Goal: Task Accomplishment & Management: Manage account settings

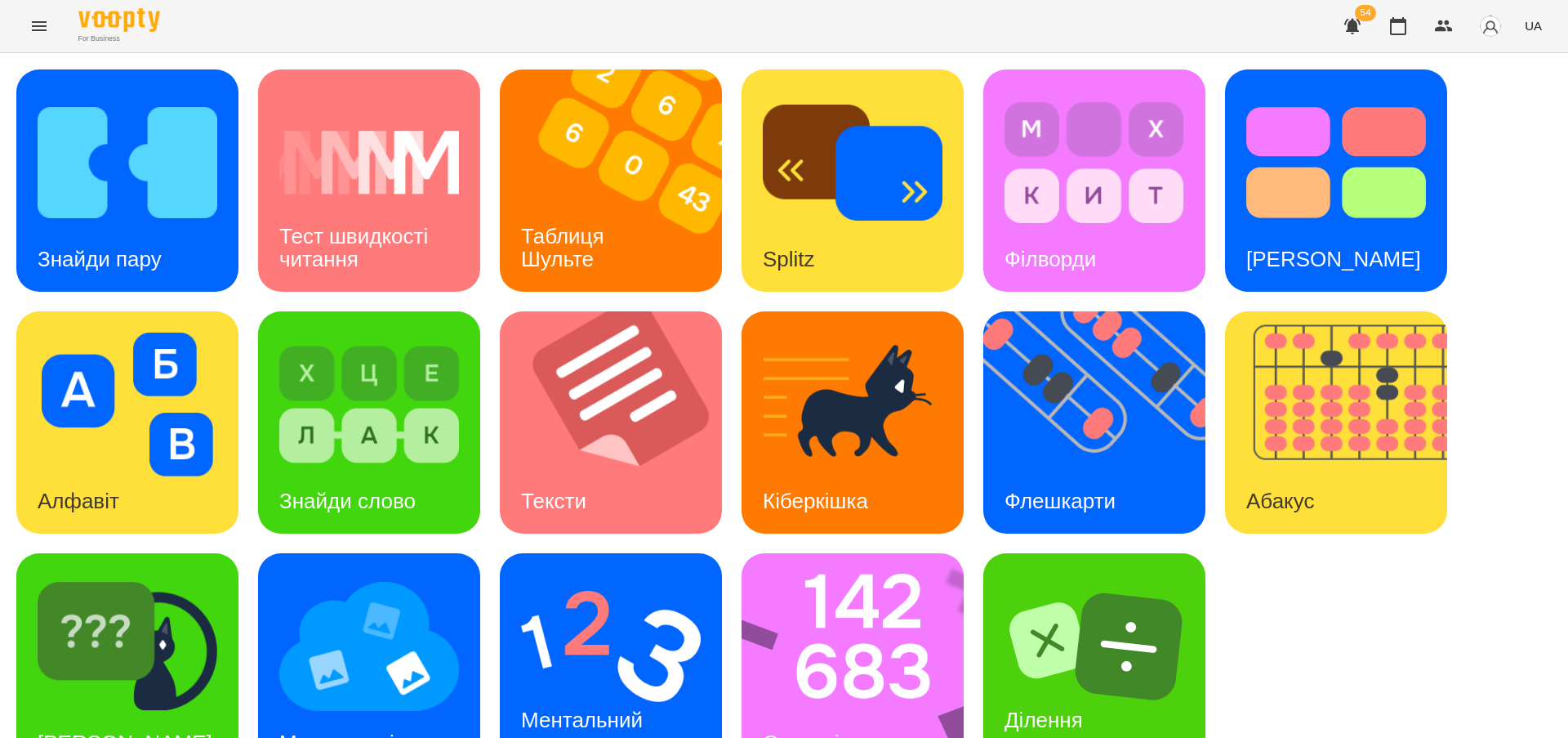
scroll to position [54, 0]
click at [823, 624] on img at bounding box center [864, 664] width 244 height 222
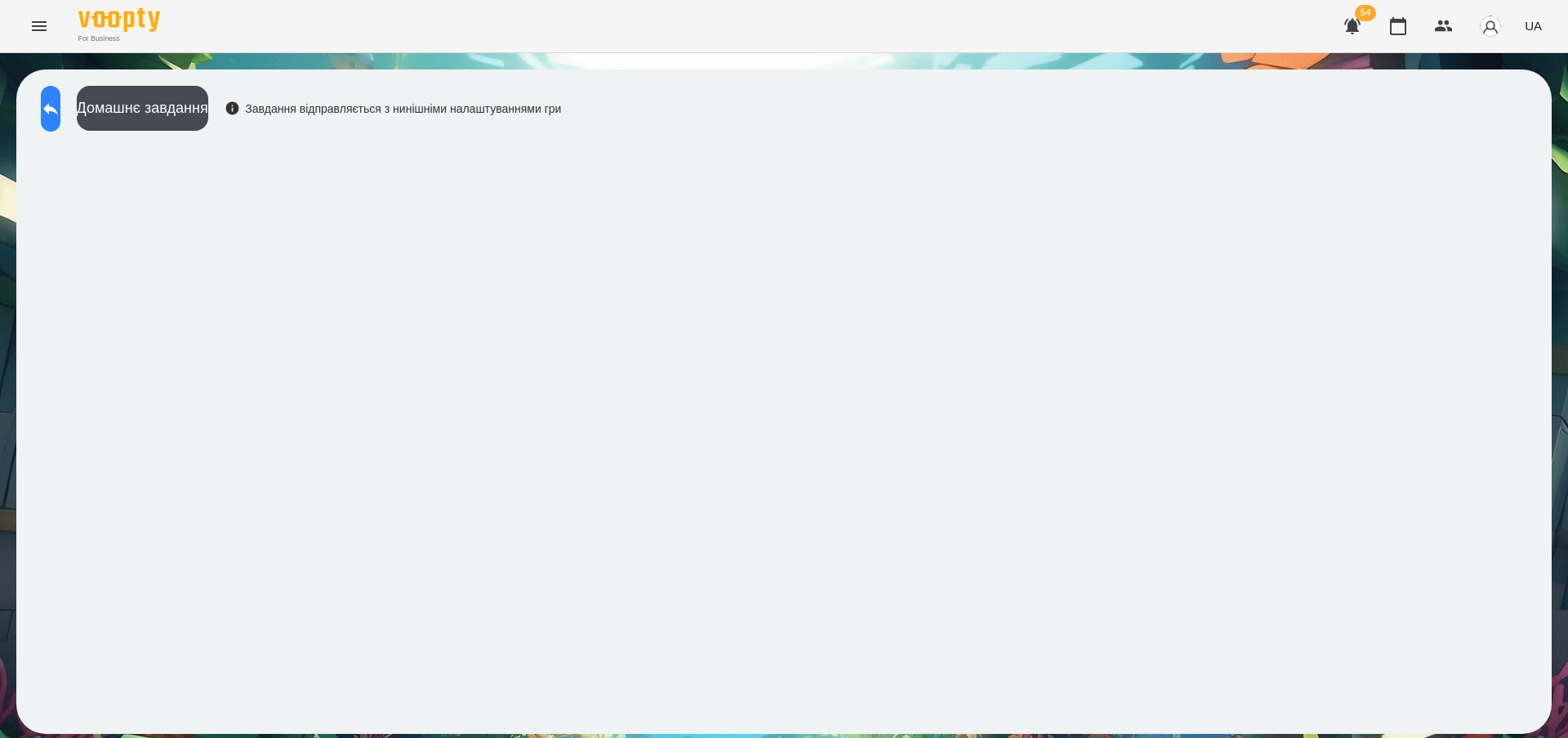
click at [61, 103] on icon at bounding box center [50, 109] width 20 height 20
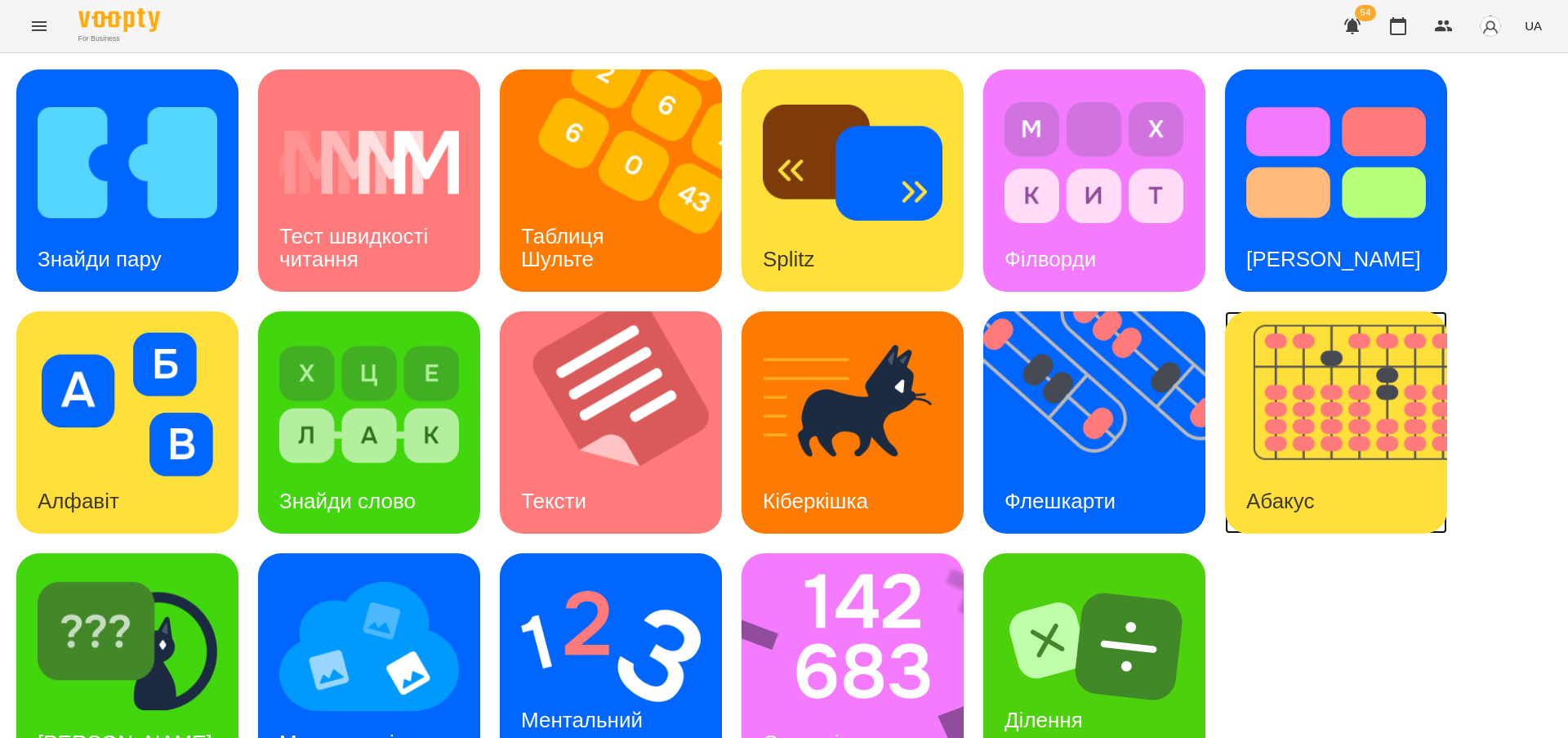
click at [1279, 436] on img at bounding box center [1347, 422] width 243 height 222
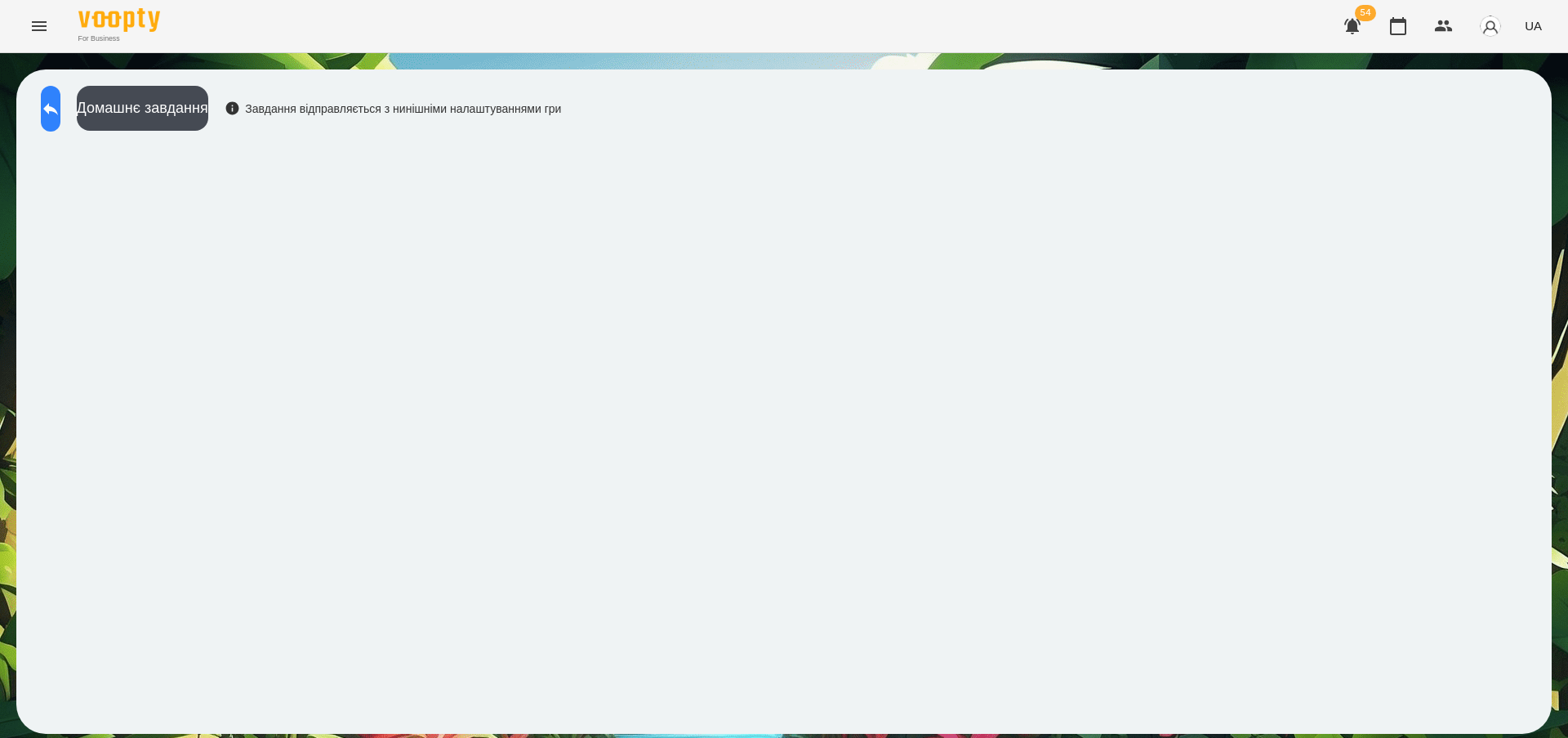
click at [61, 105] on icon at bounding box center [50, 109] width 20 height 20
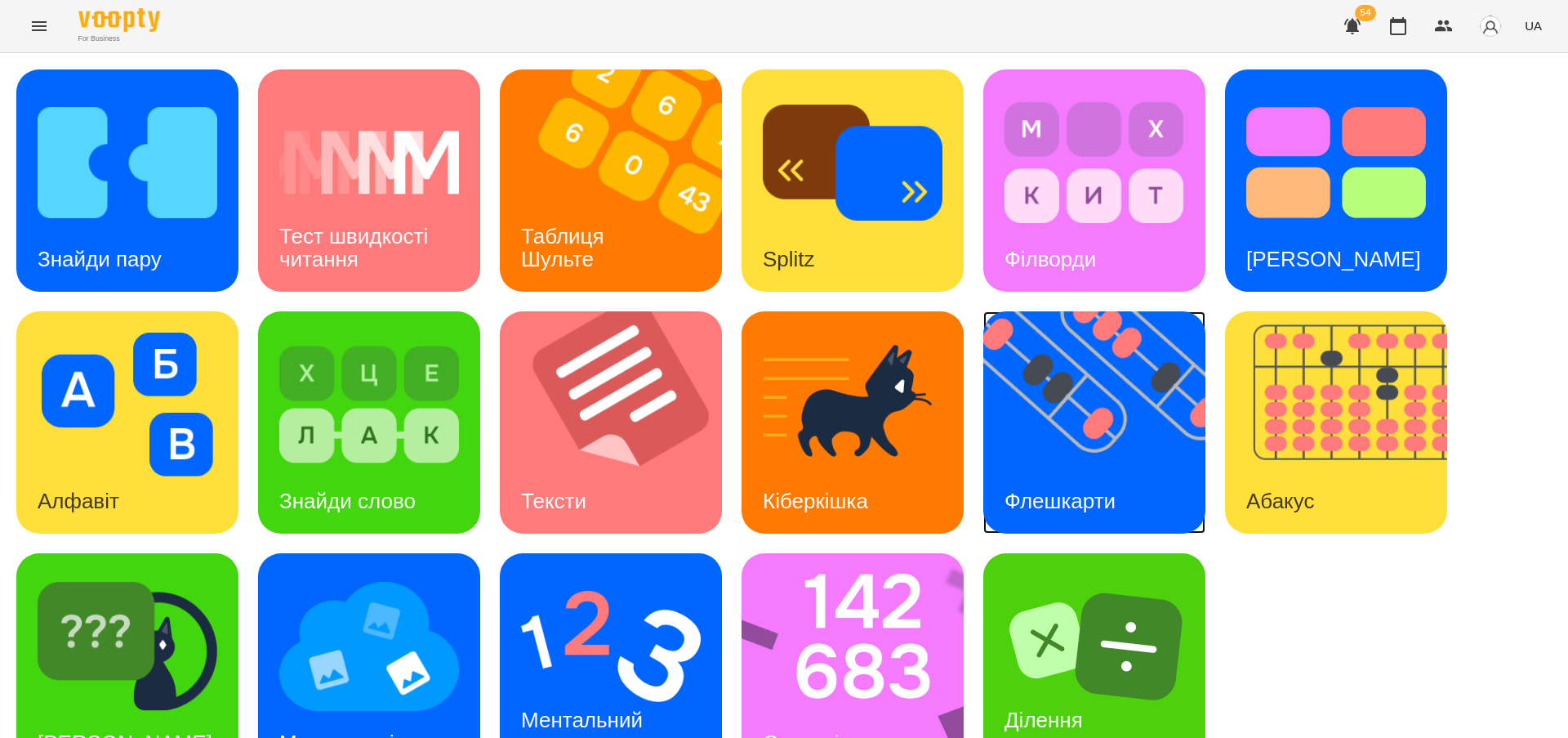
click at [1083, 482] on div "Флешкарти" at bounding box center [1060, 500] width 154 height 64
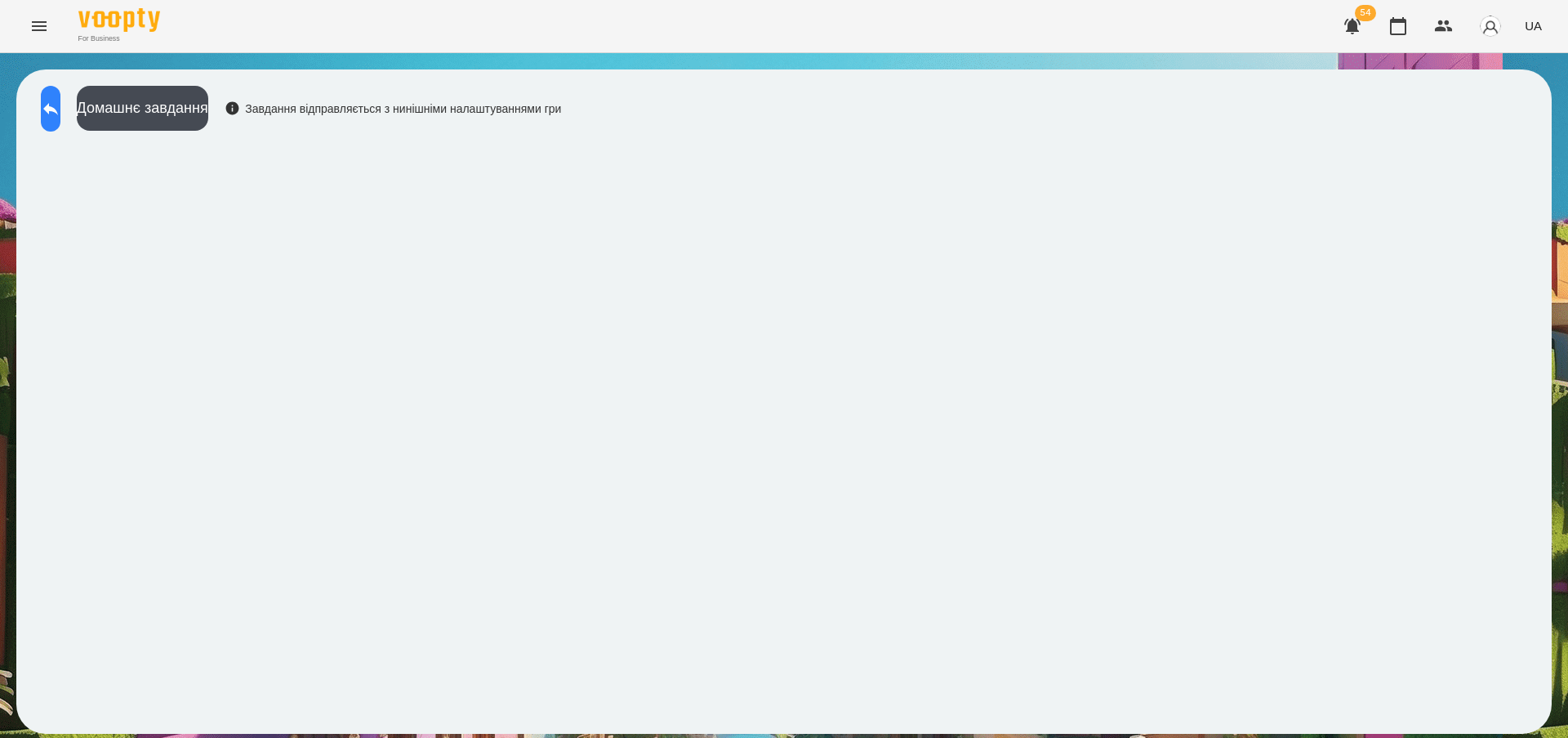
click at [61, 101] on icon at bounding box center [50, 109] width 20 height 20
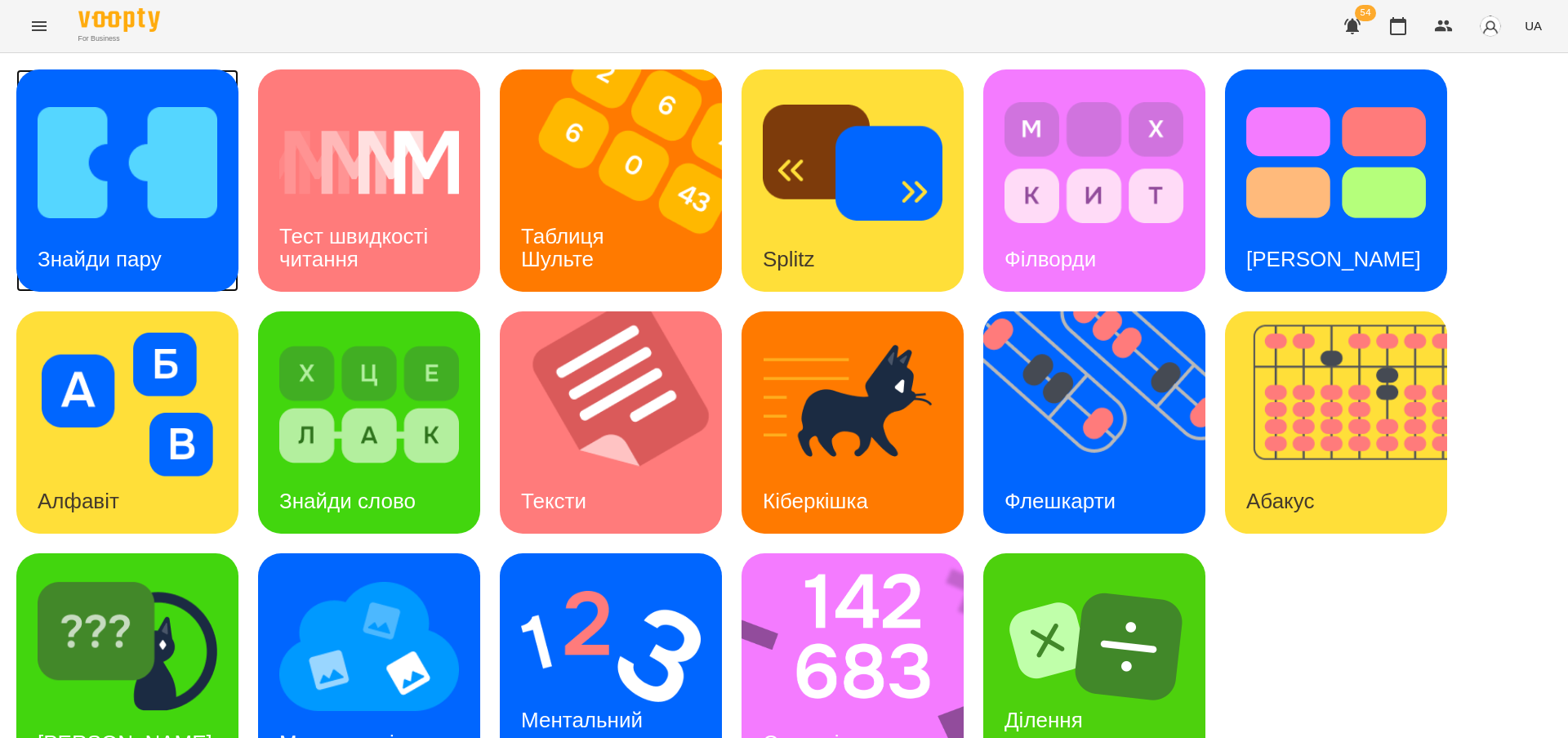
click at [139, 259] on h3 "Знайди пару" at bounding box center [99, 259] width 124 height 25
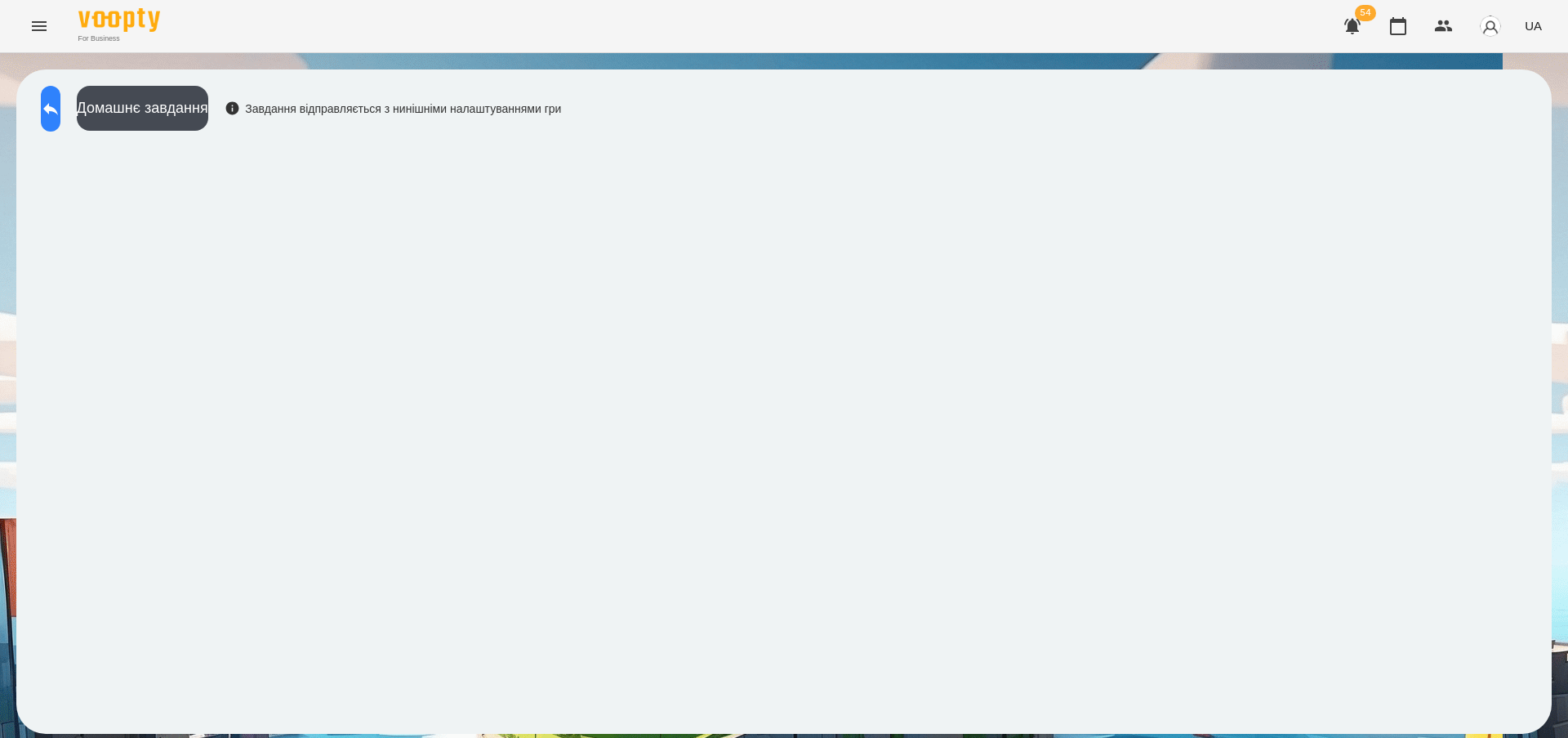
click at [61, 104] on icon at bounding box center [50, 109] width 20 height 20
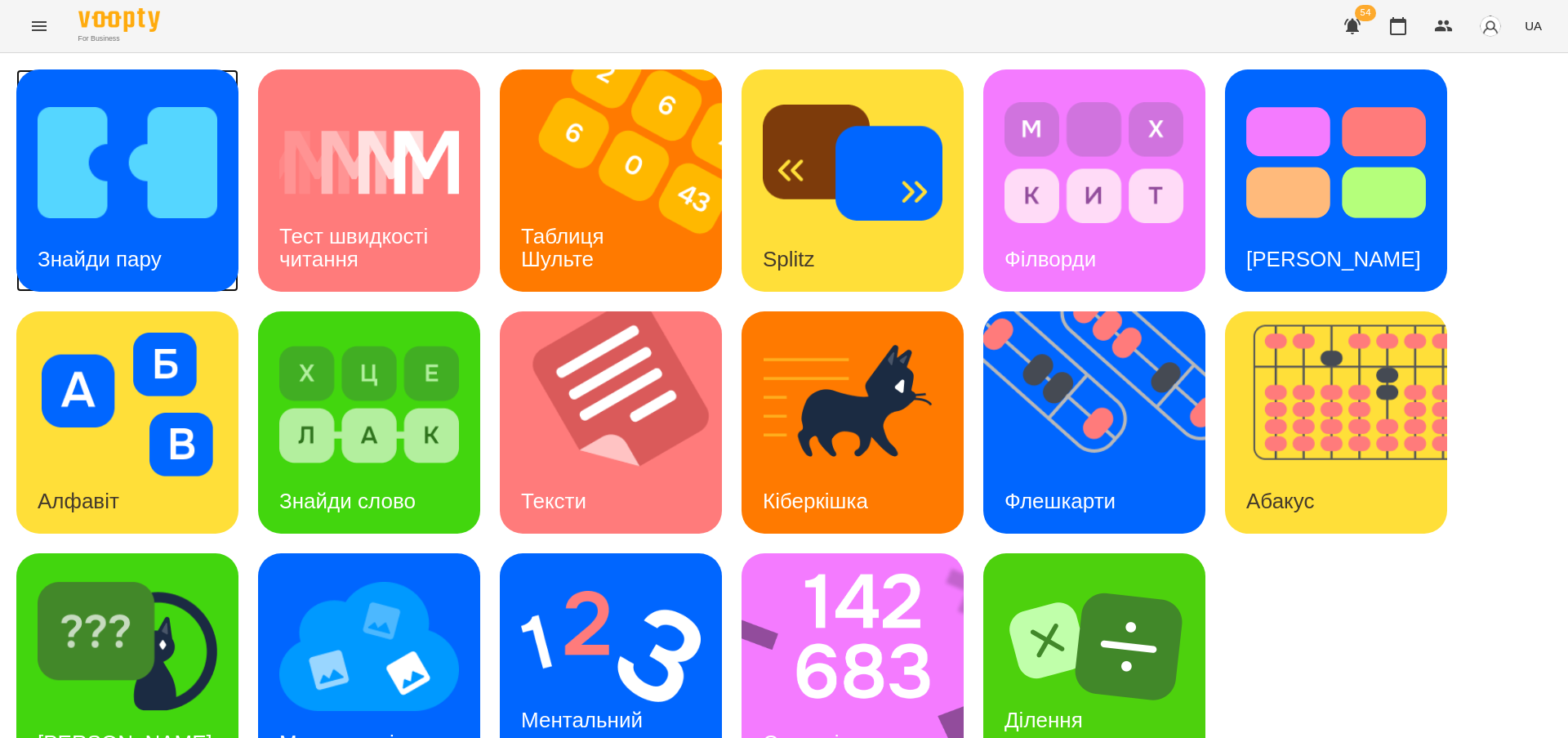
click at [138, 247] on h3 "Знайди пару" at bounding box center [99, 259] width 124 height 25
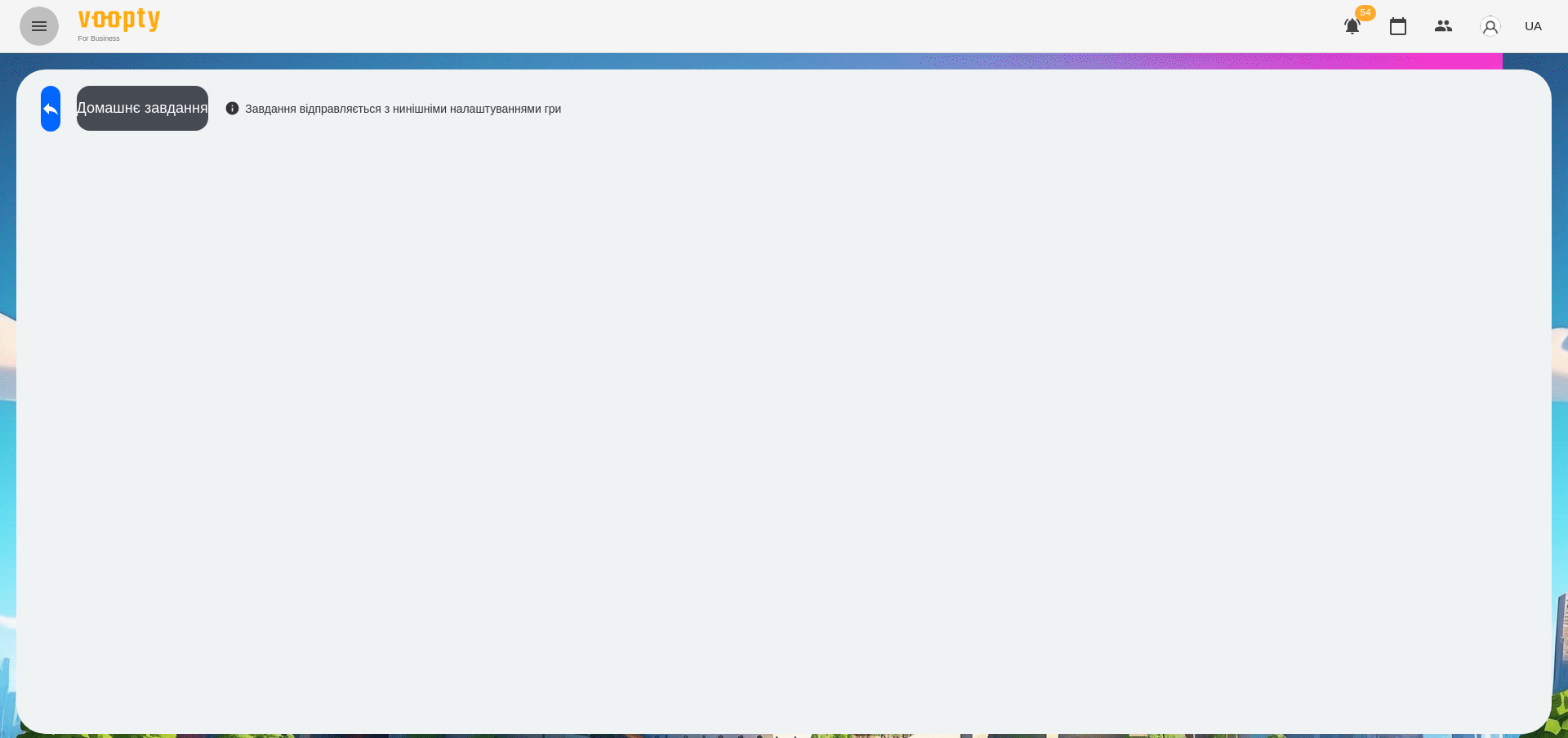
click at [38, 31] on icon "Menu" at bounding box center [38, 26] width 20 height 20
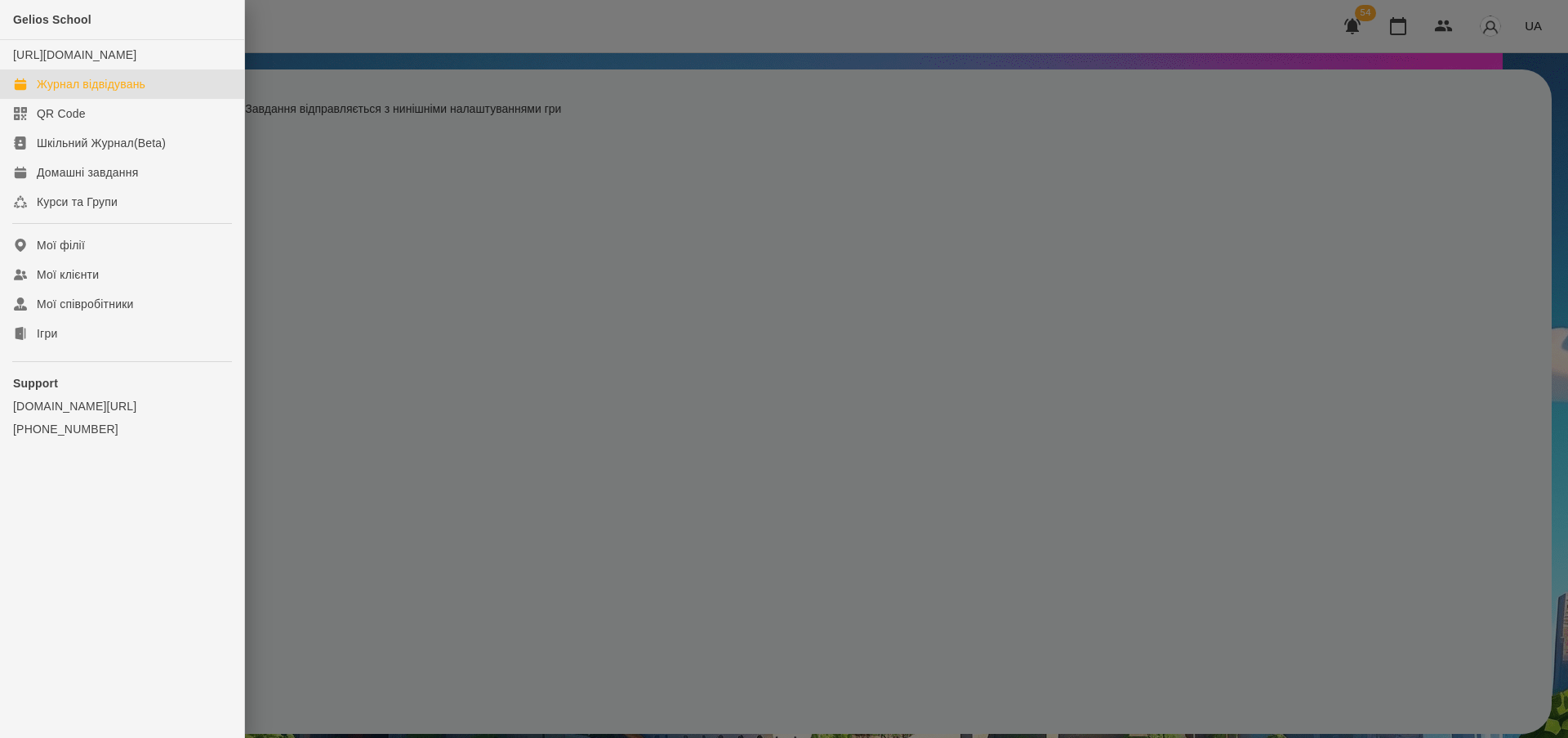
click at [104, 92] on div "Журнал відвідувань" at bounding box center [91, 84] width 109 height 16
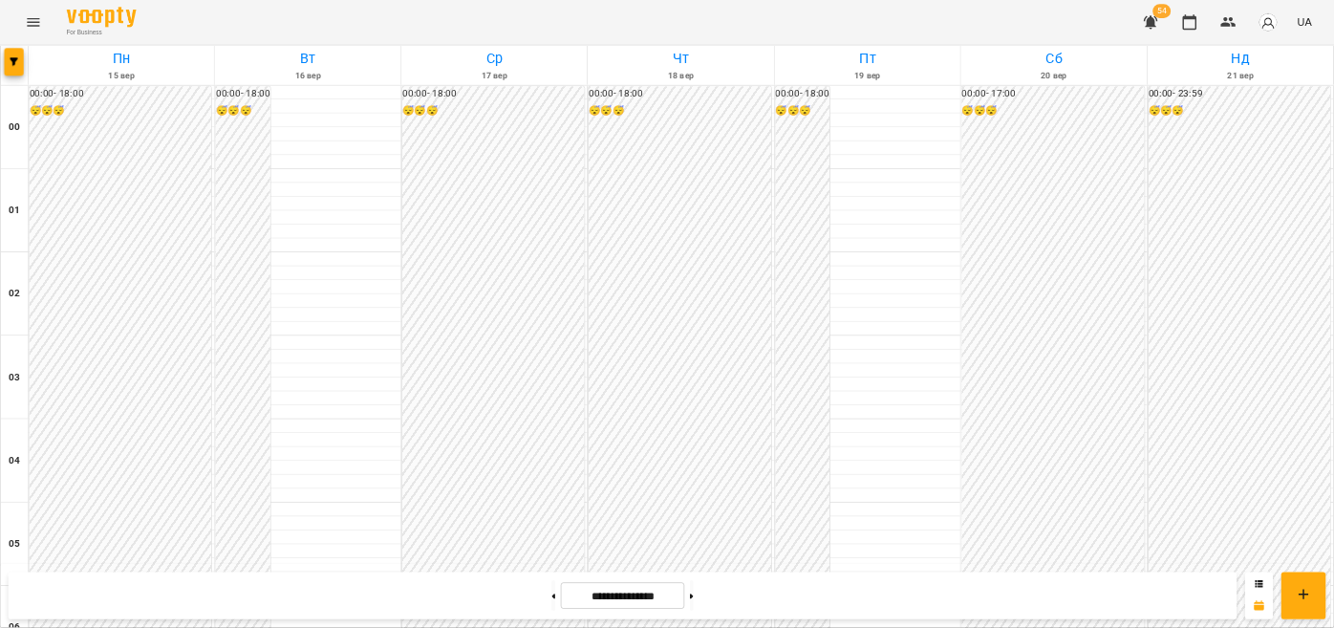
scroll to position [1950, 0]
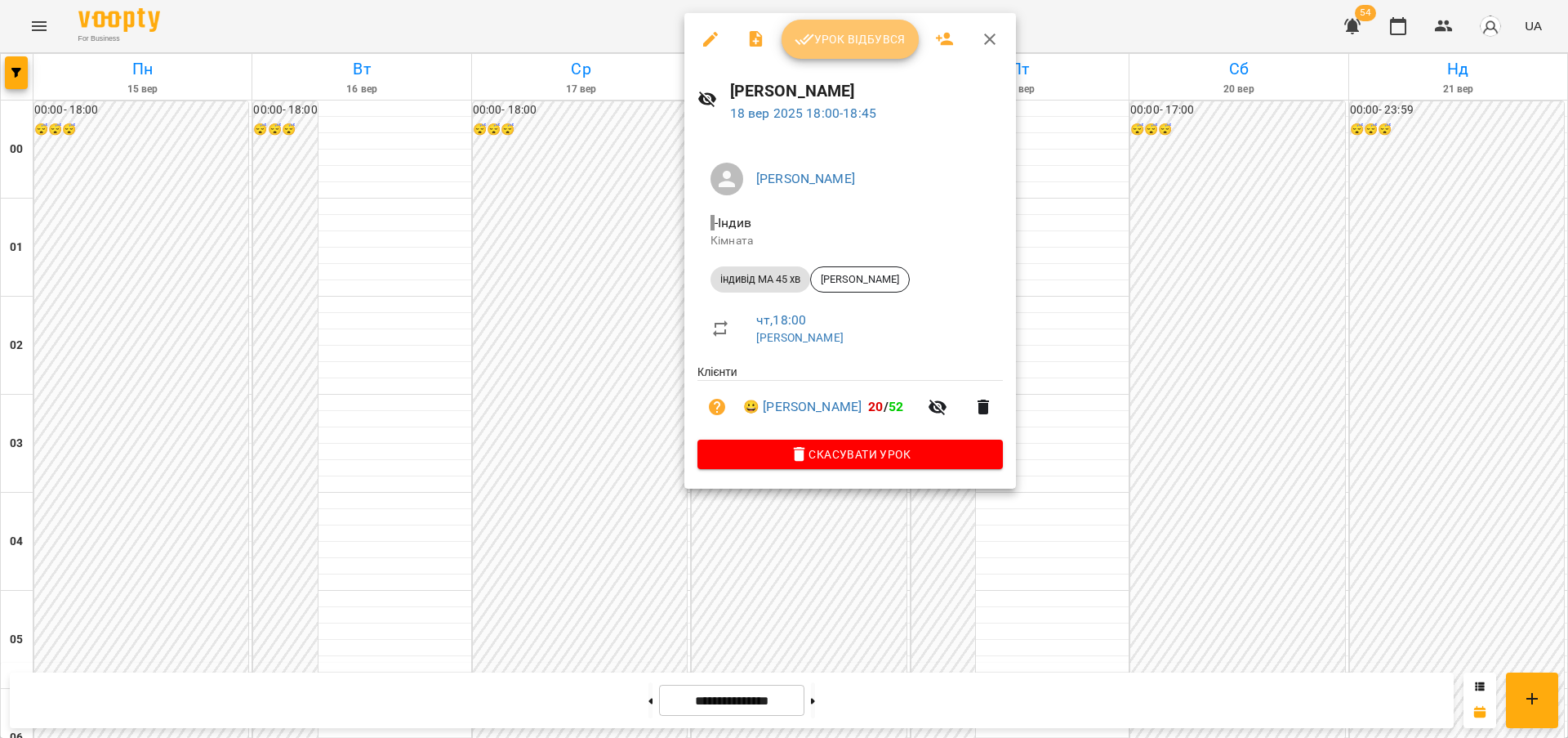
click at [879, 32] on span "Урок відбувся" at bounding box center [851, 38] width 111 height 20
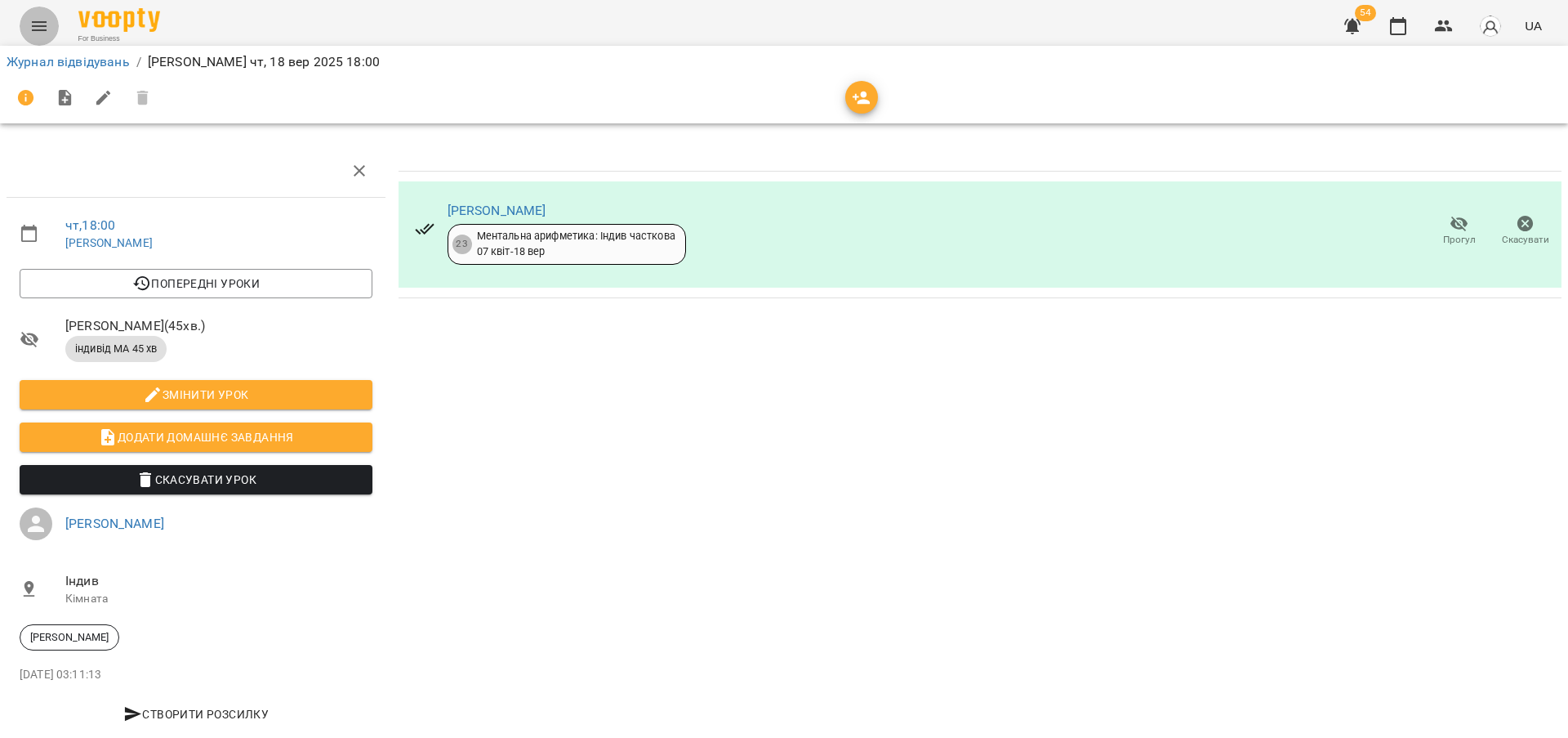
click at [39, 27] on icon "Menu" at bounding box center [38, 26] width 20 height 20
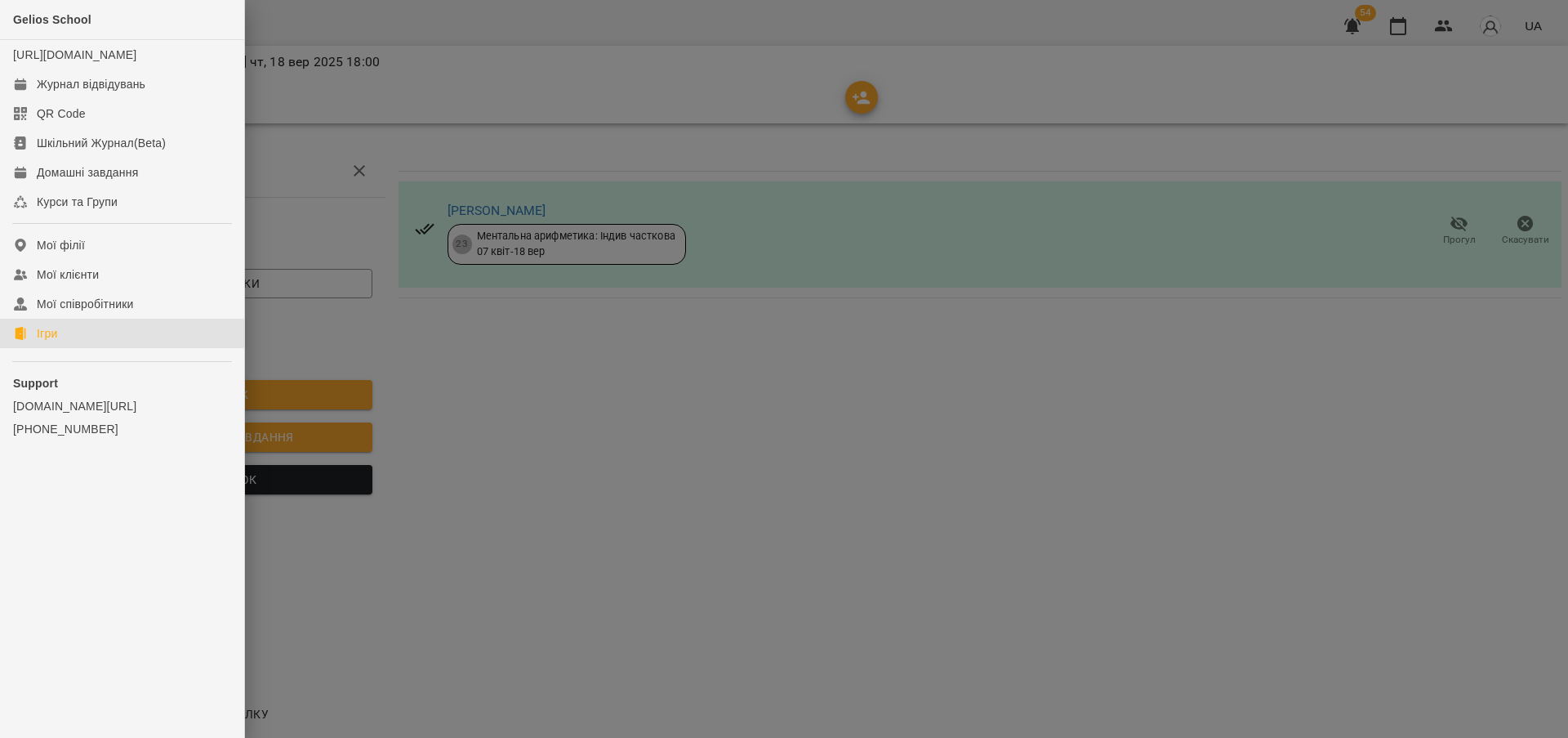
click at [53, 341] on div "Ігри" at bounding box center [47, 333] width 21 height 16
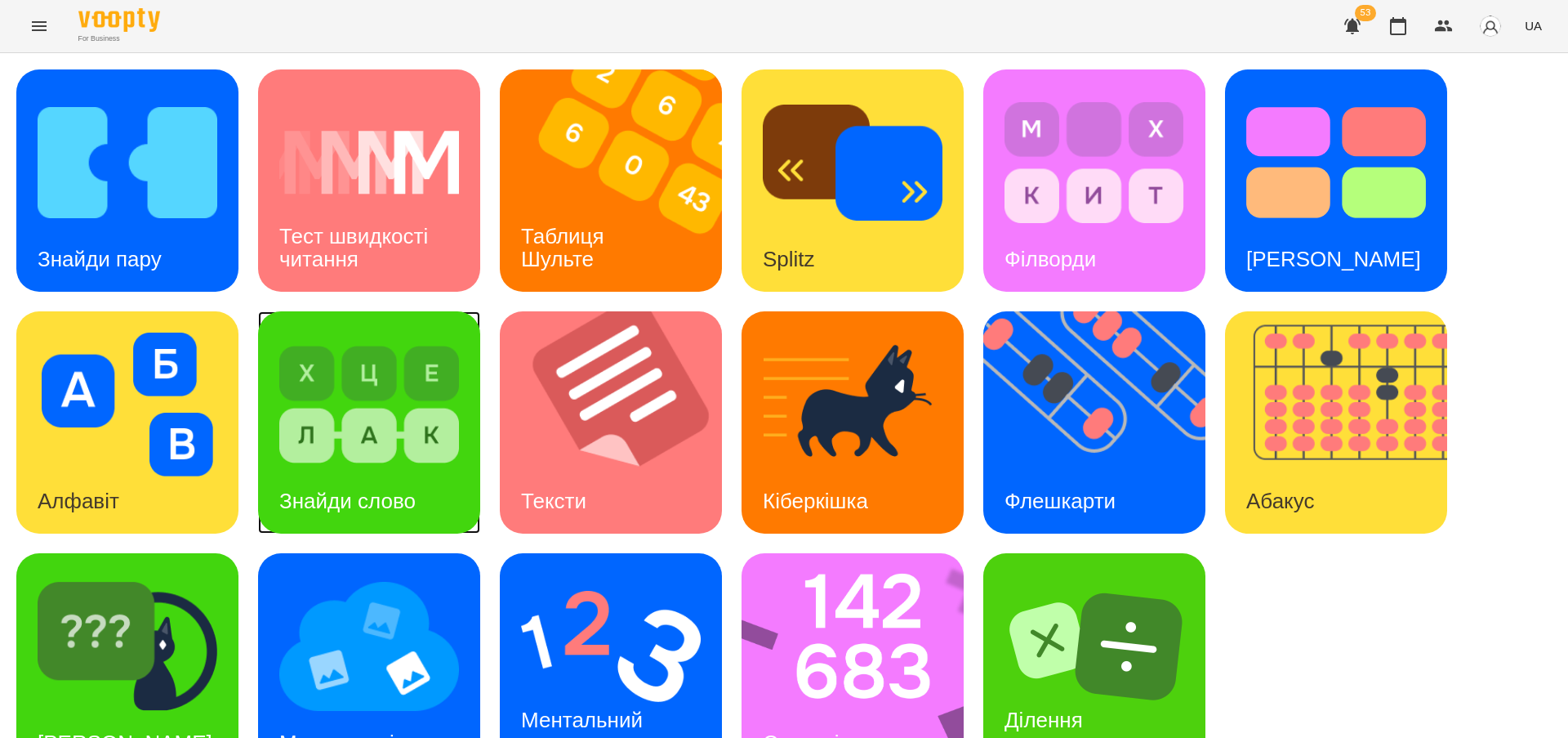
click at [361, 496] on h3 "Знайди слово" at bounding box center [348, 500] width 137 height 25
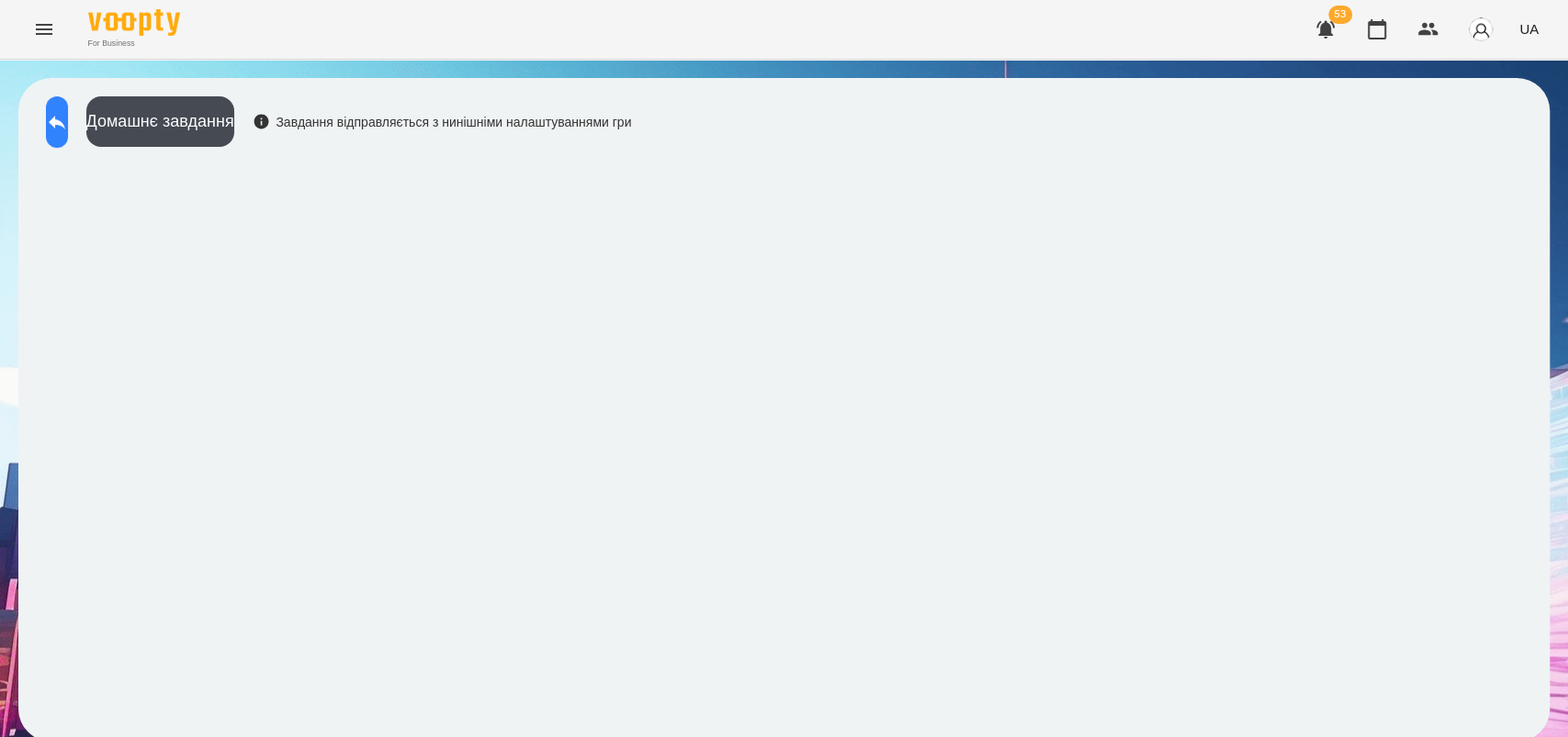
click at [67, 118] on icon at bounding box center [57, 122] width 22 height 22
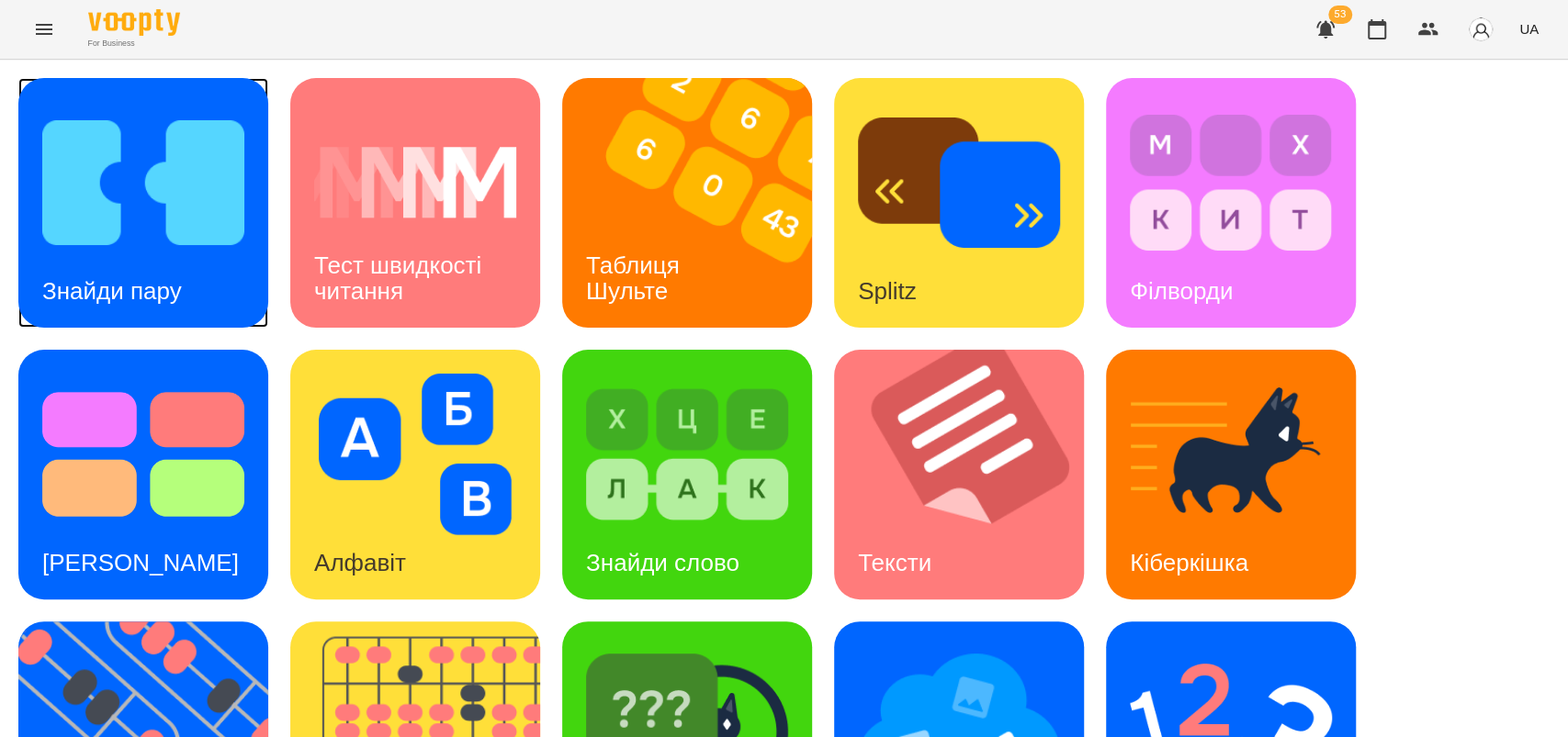
click at [173, 266] on div "Знайди пару" at bounding box center [112, 291] width 187 height 72
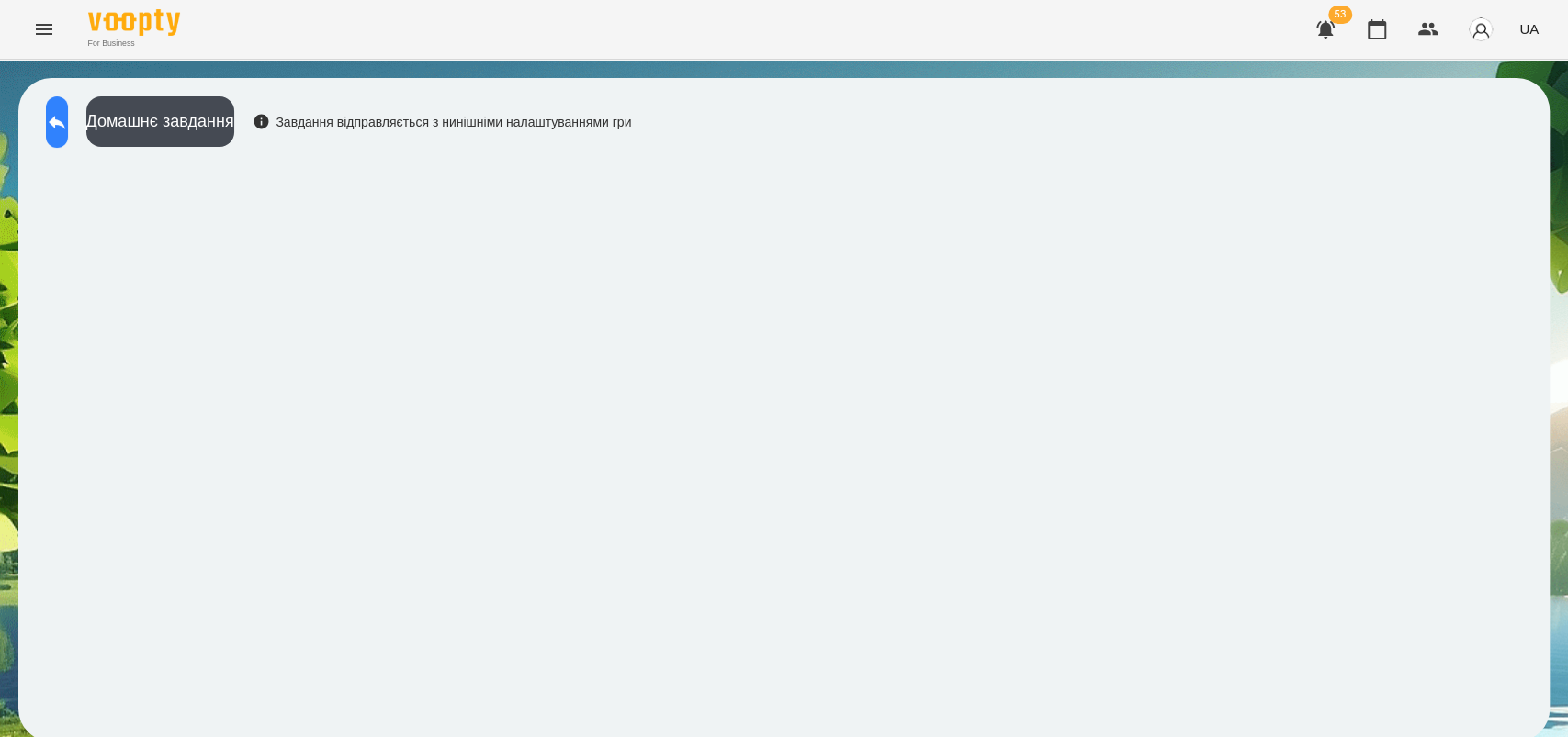
click at [68, 132] on icon at bounding box center [57, 122] width 22 height 22
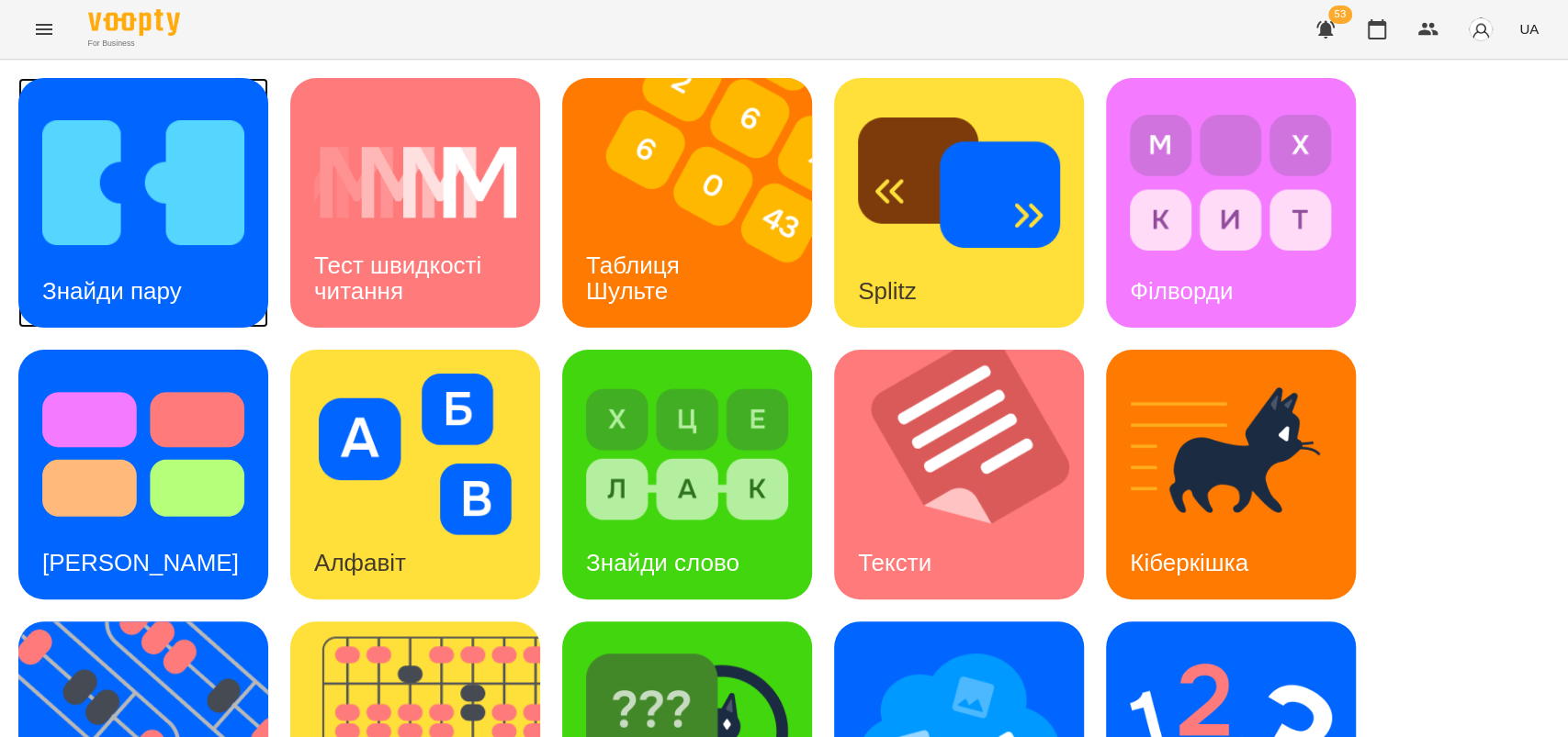
click at [147, 272] on div "Знайди пару" at bounding box center [112, 291] width 187 height 72
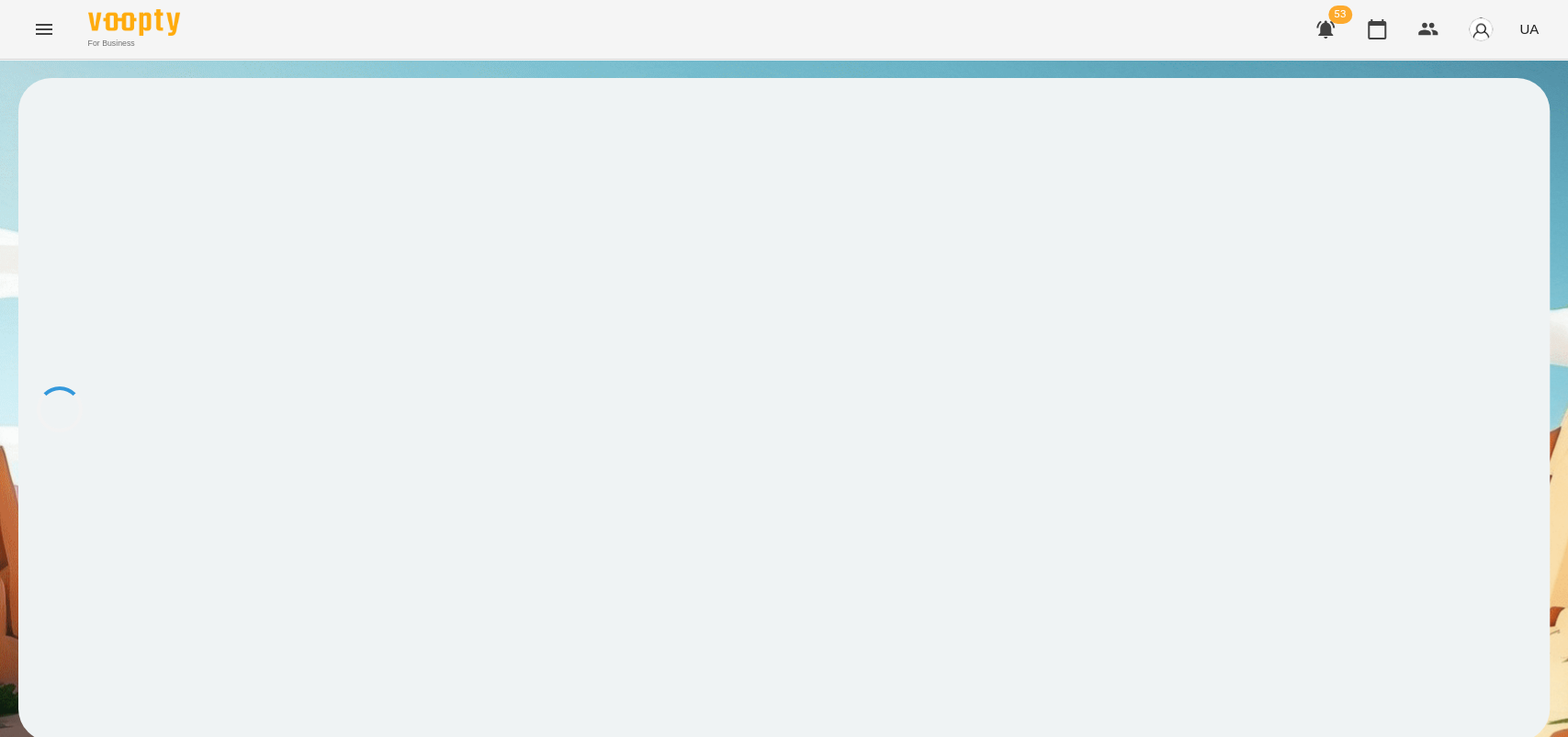
click at [231, 265] on div at bounding box center [784, 409] width 1531 height 664
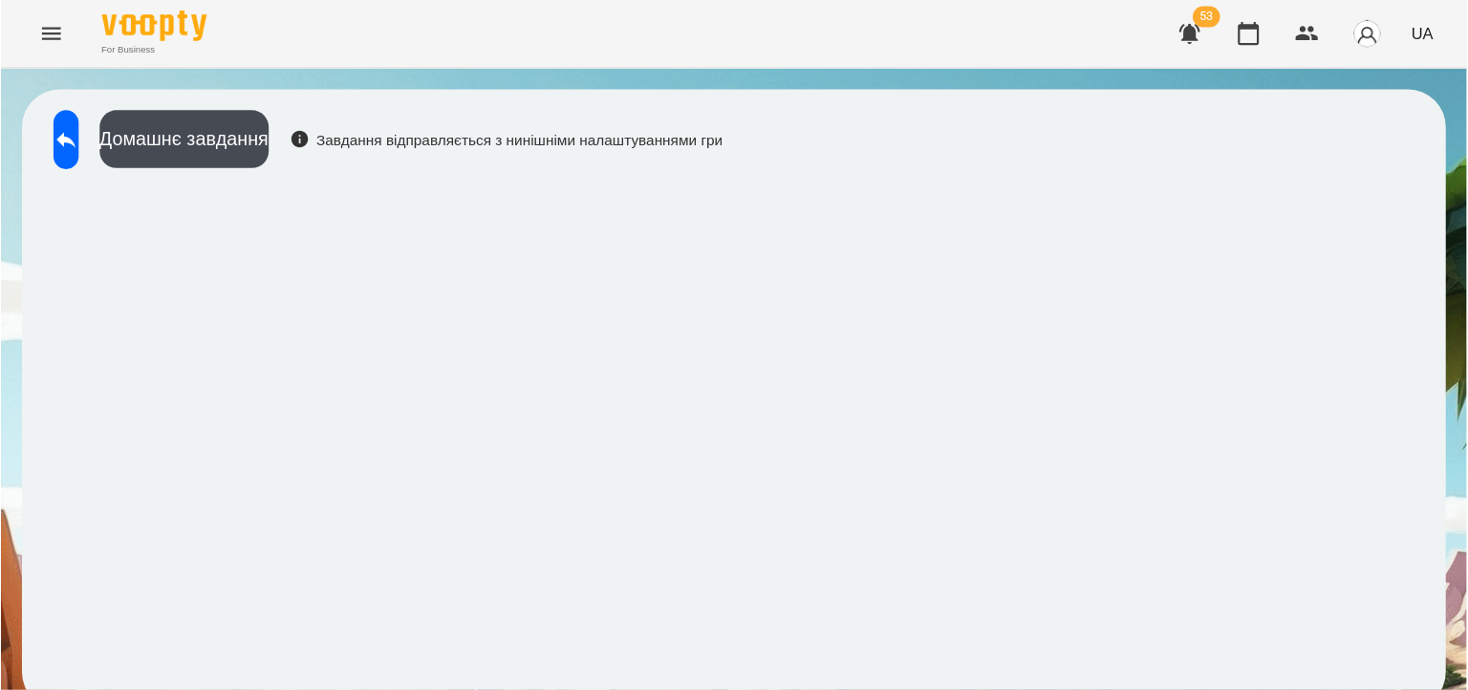
scroll to position [18, 0]
click at [68, 120] on icon at bounding box center [59, 127] width 17 height 14
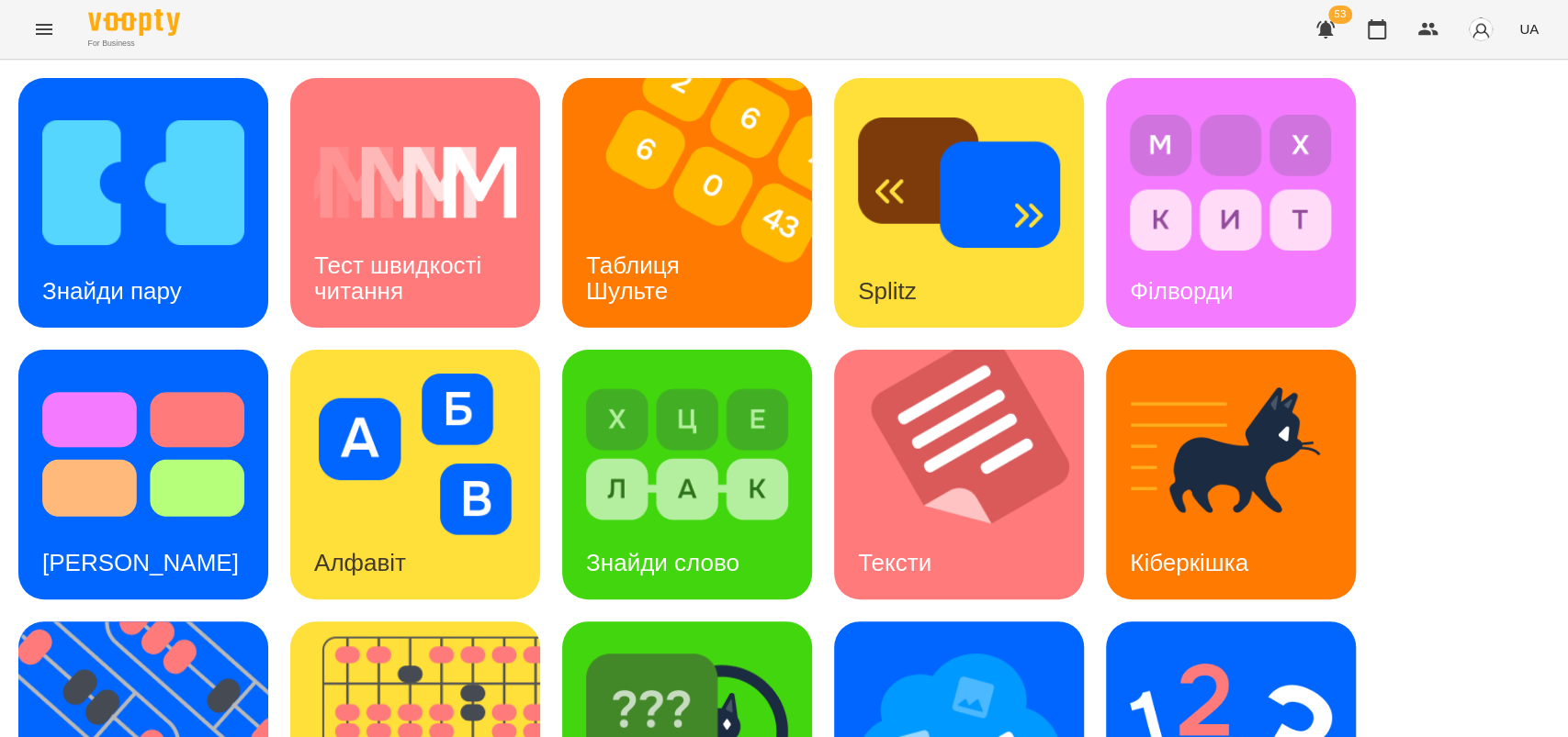
scroll to position [390, 0]
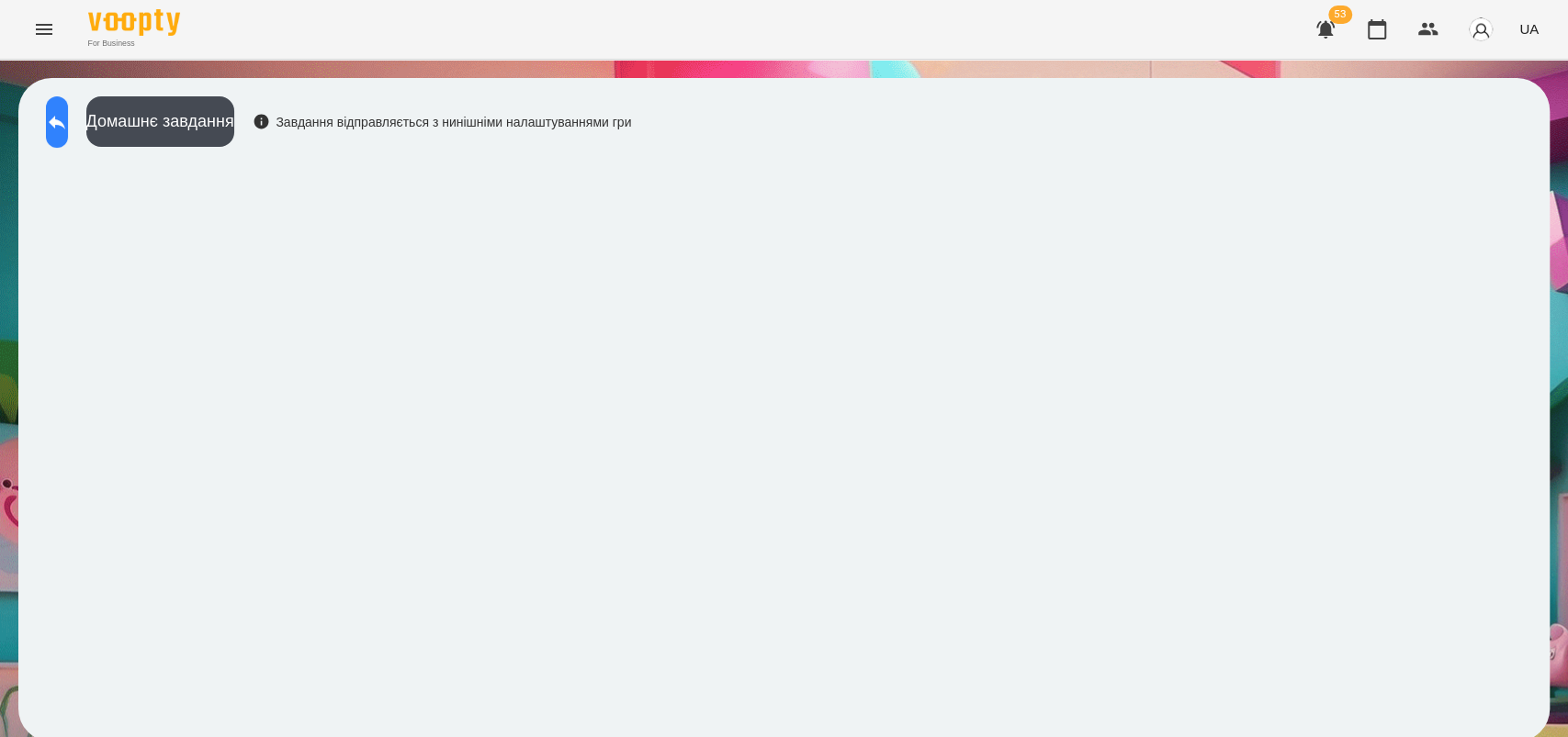
click at [64, 135] on button at bounding box center [57, 122] width 22 height 52
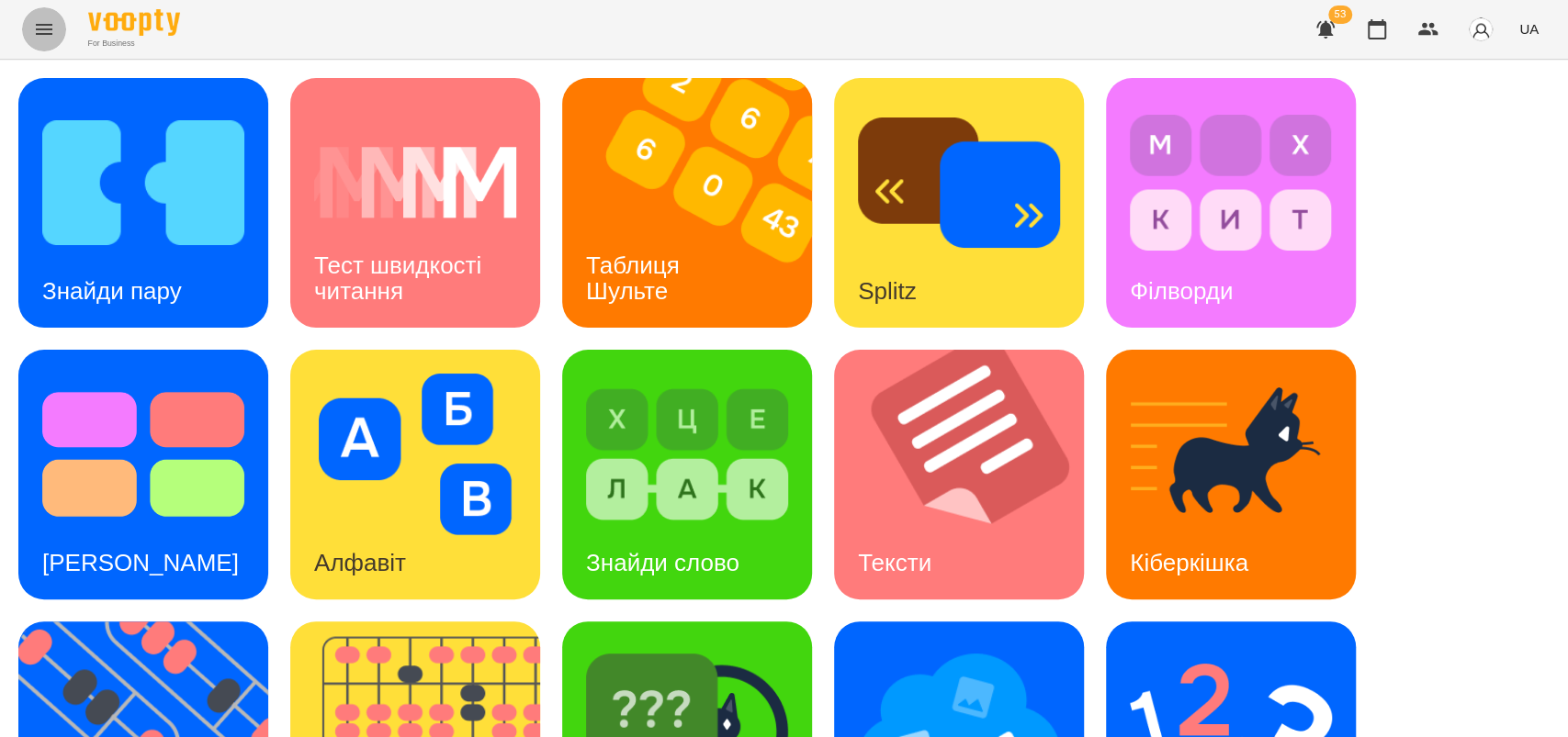
click at [43, 27] on icon "Menu" at bounding box center [43, 29] width 22 height 22
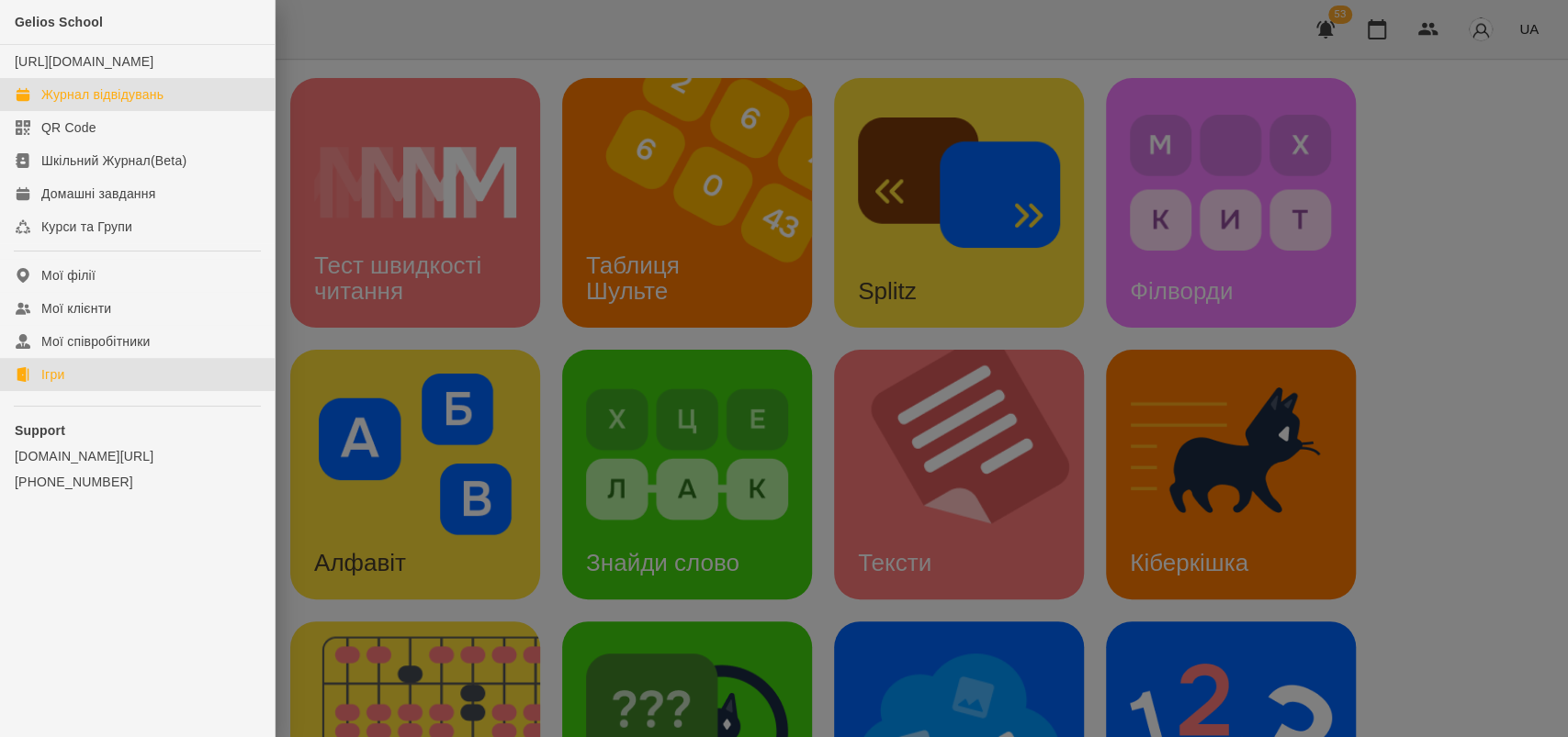
click at [137, 104] on div "Журнал відвідувань" at bounding box center [102, 94] width 122 height 18
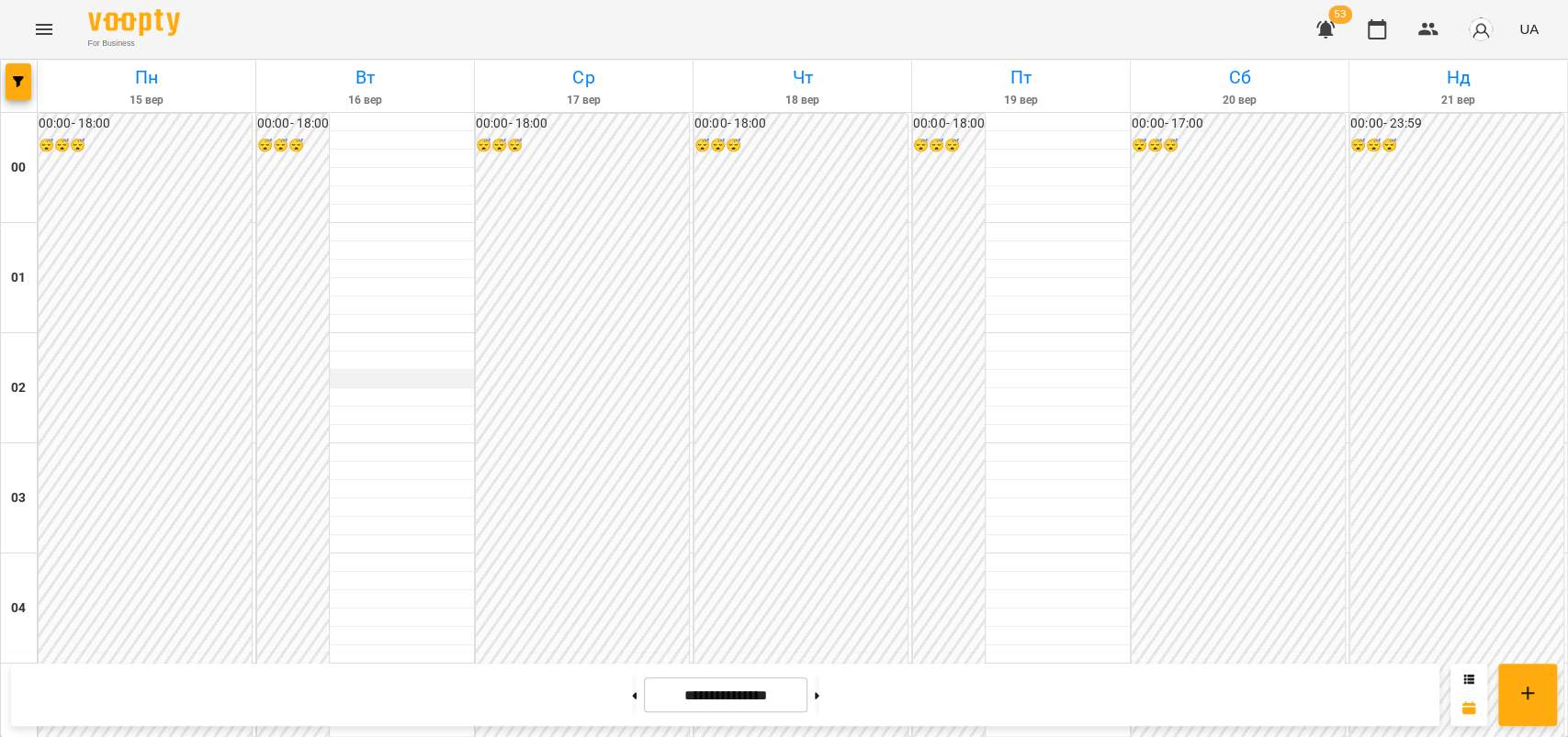
scroll to position [2101, 0]
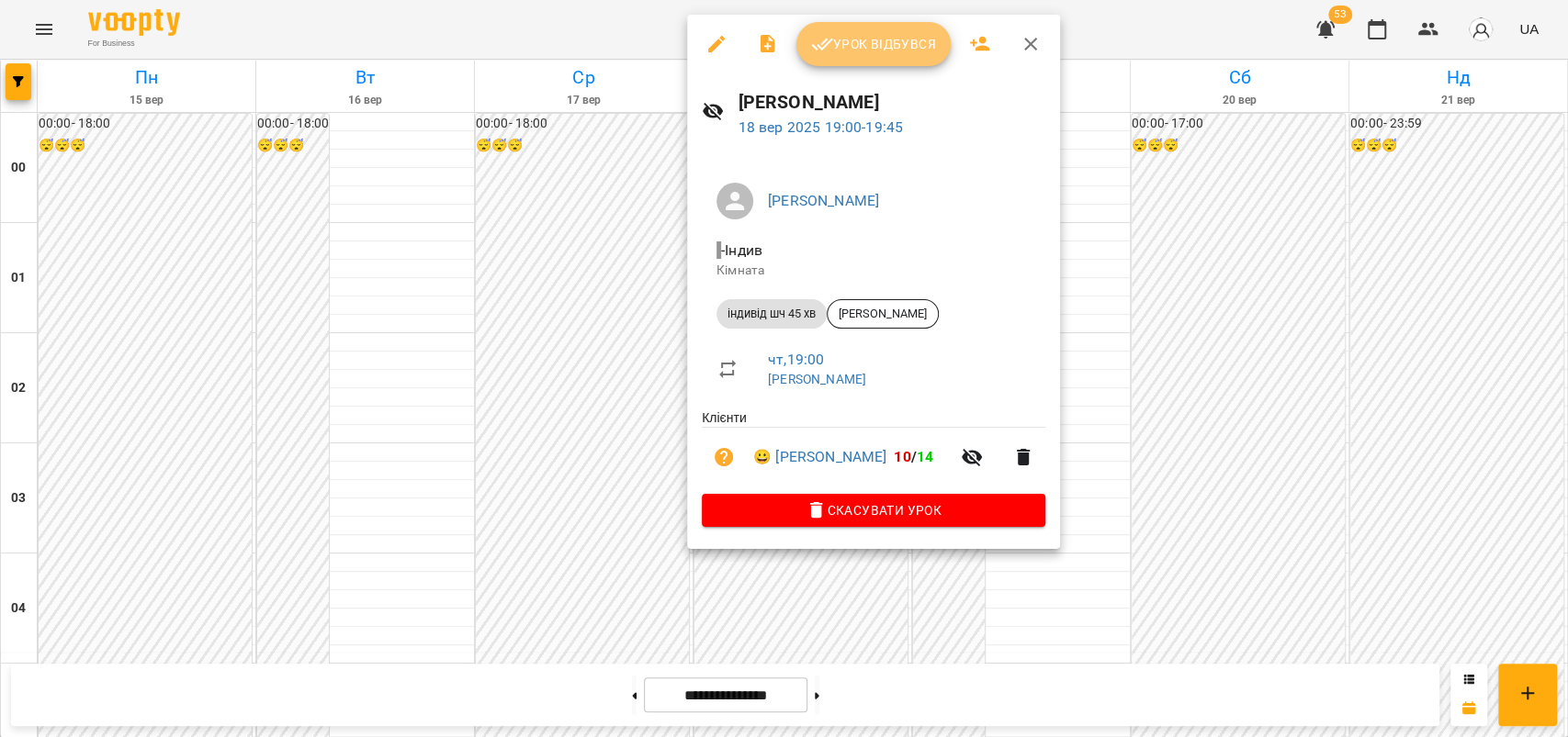
click at [882, 41] on span "Урок відбувся" at bounding box center [874, 43] width 125 height 22
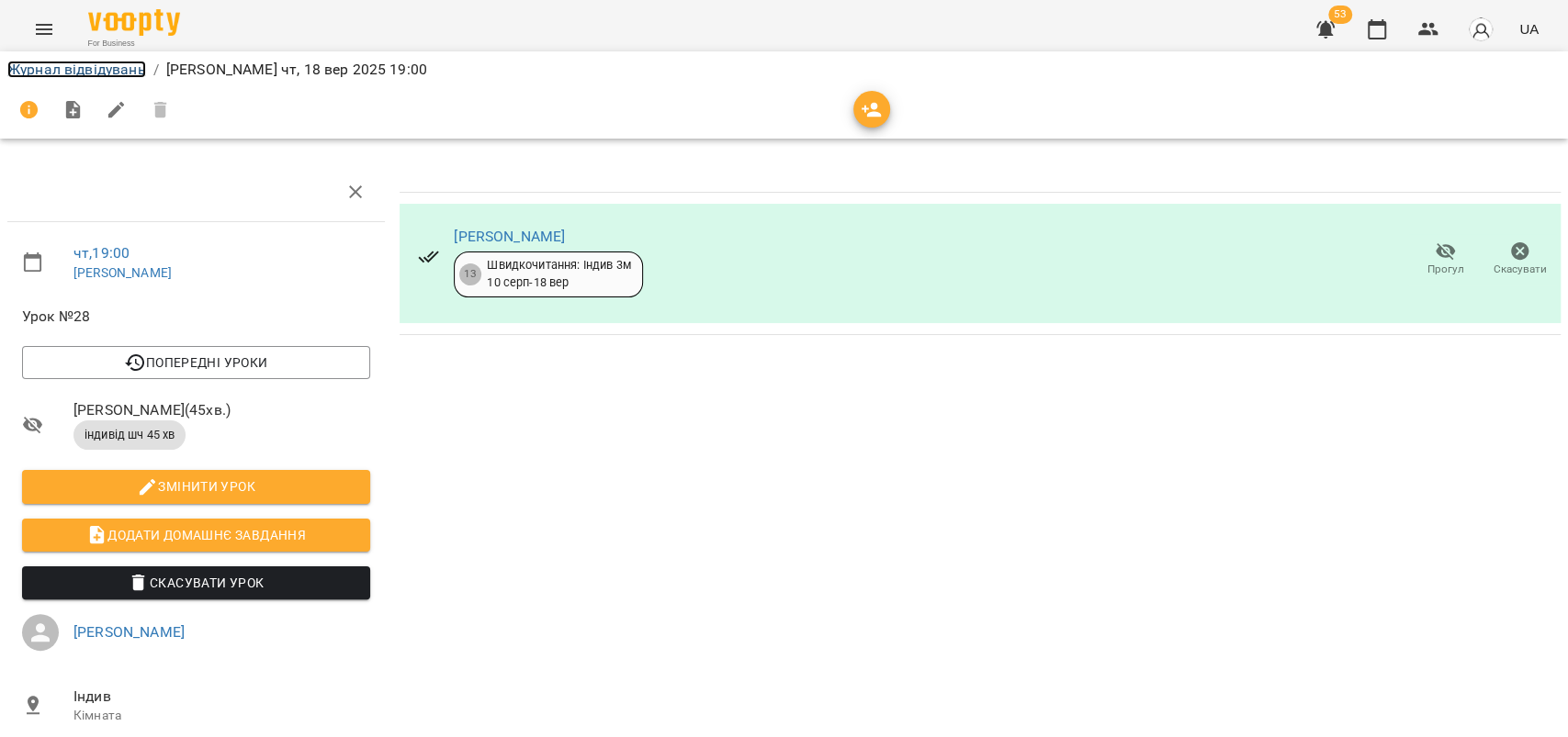
click at [110, 77] on link "Журнал відвідувань" at bounding box center [77, 69] width 138 height 17
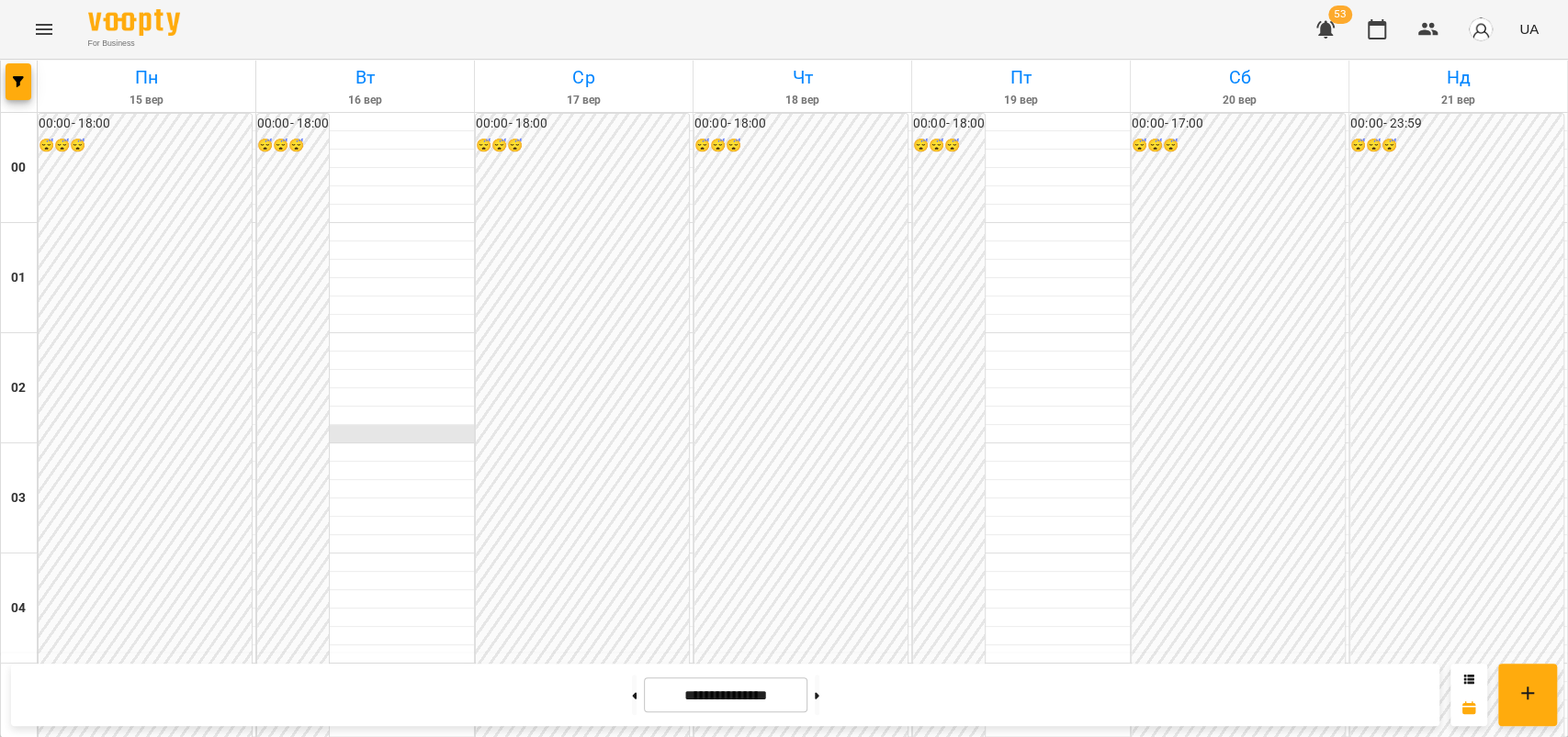
scroll to position [1891, 0]
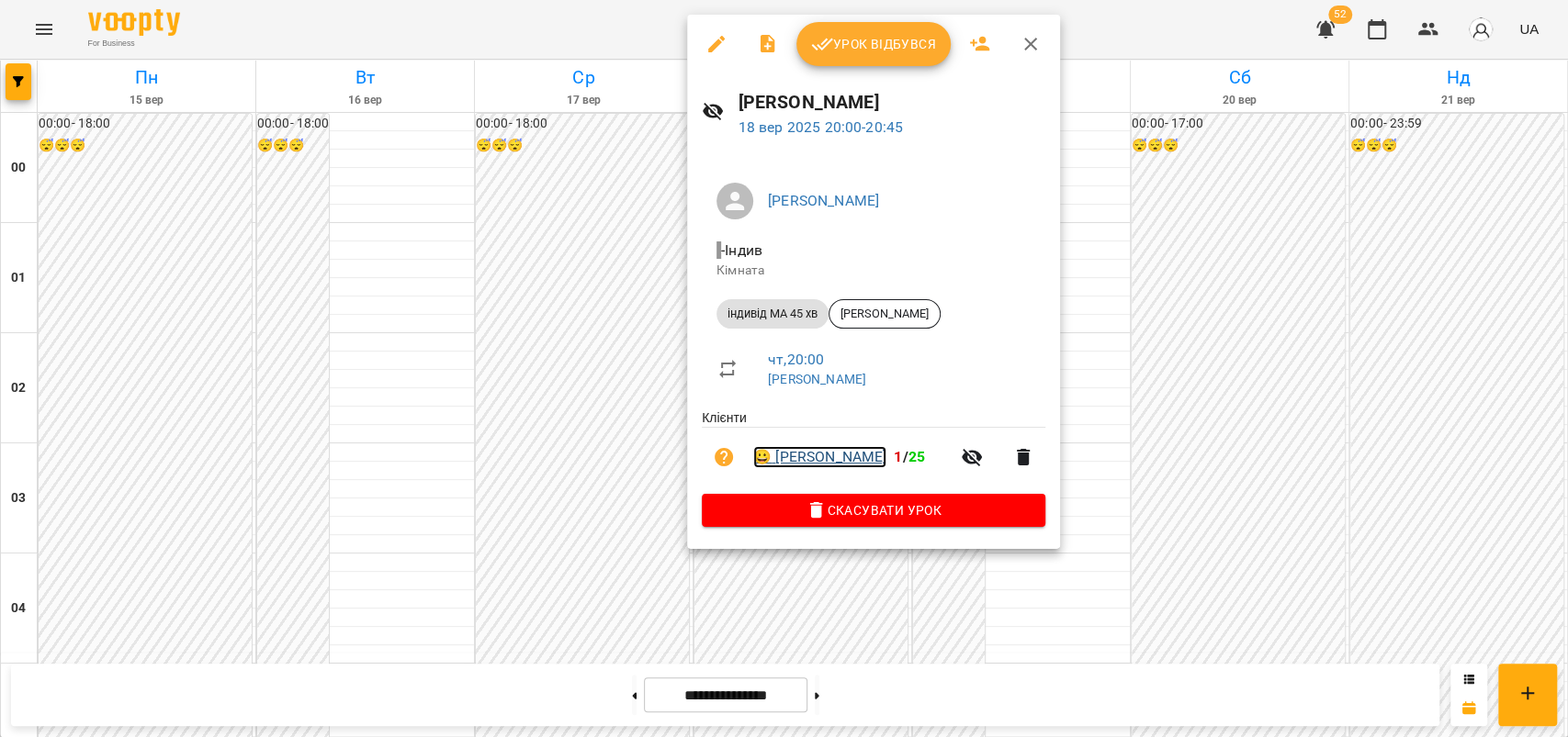
click at [826, 453] on link "😀 [PERSON_NAME]" at bounding box center [819, 456] width 134 height 22
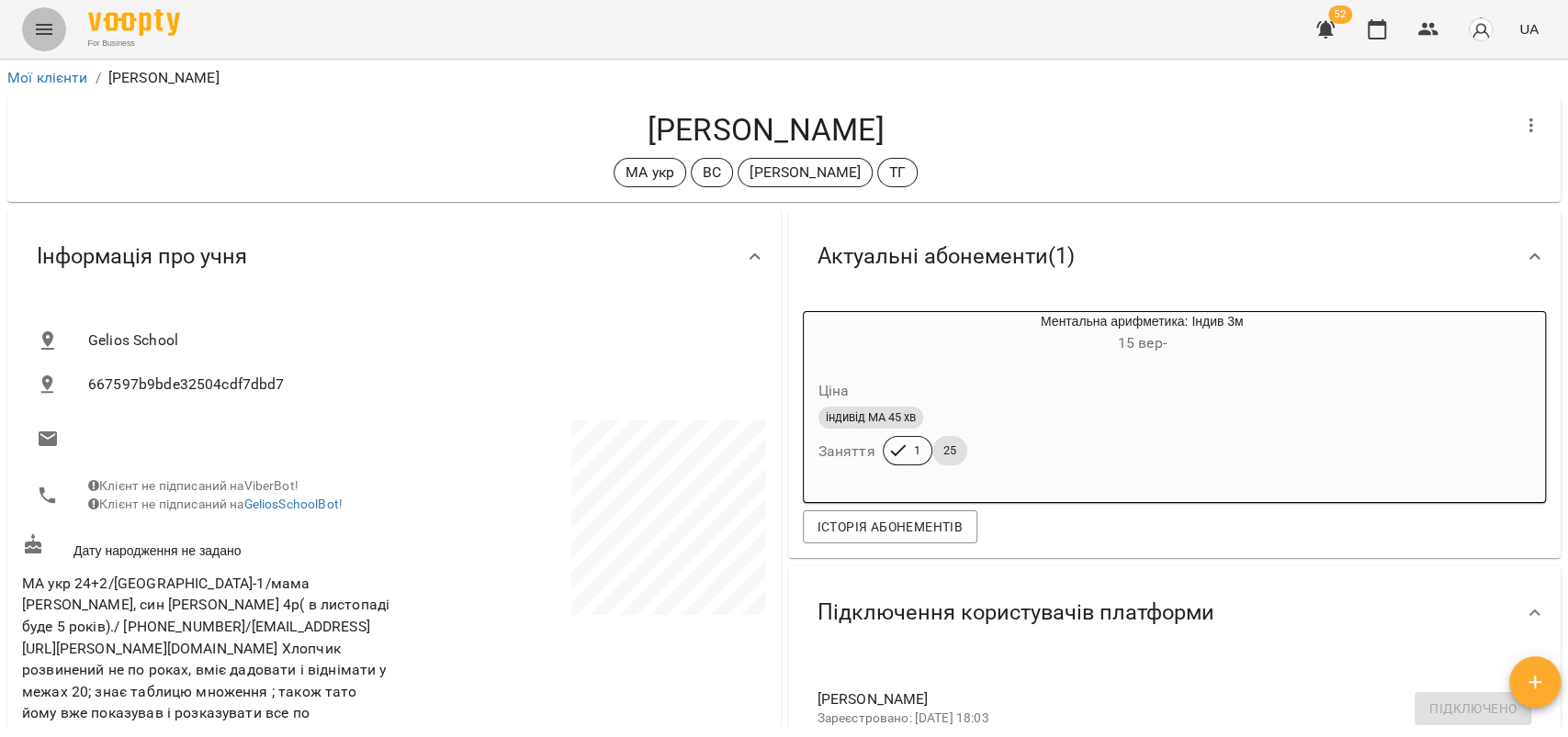
click at [39, 25] on icon "Menu" at bounding box center [43, 29] width 16 height 11
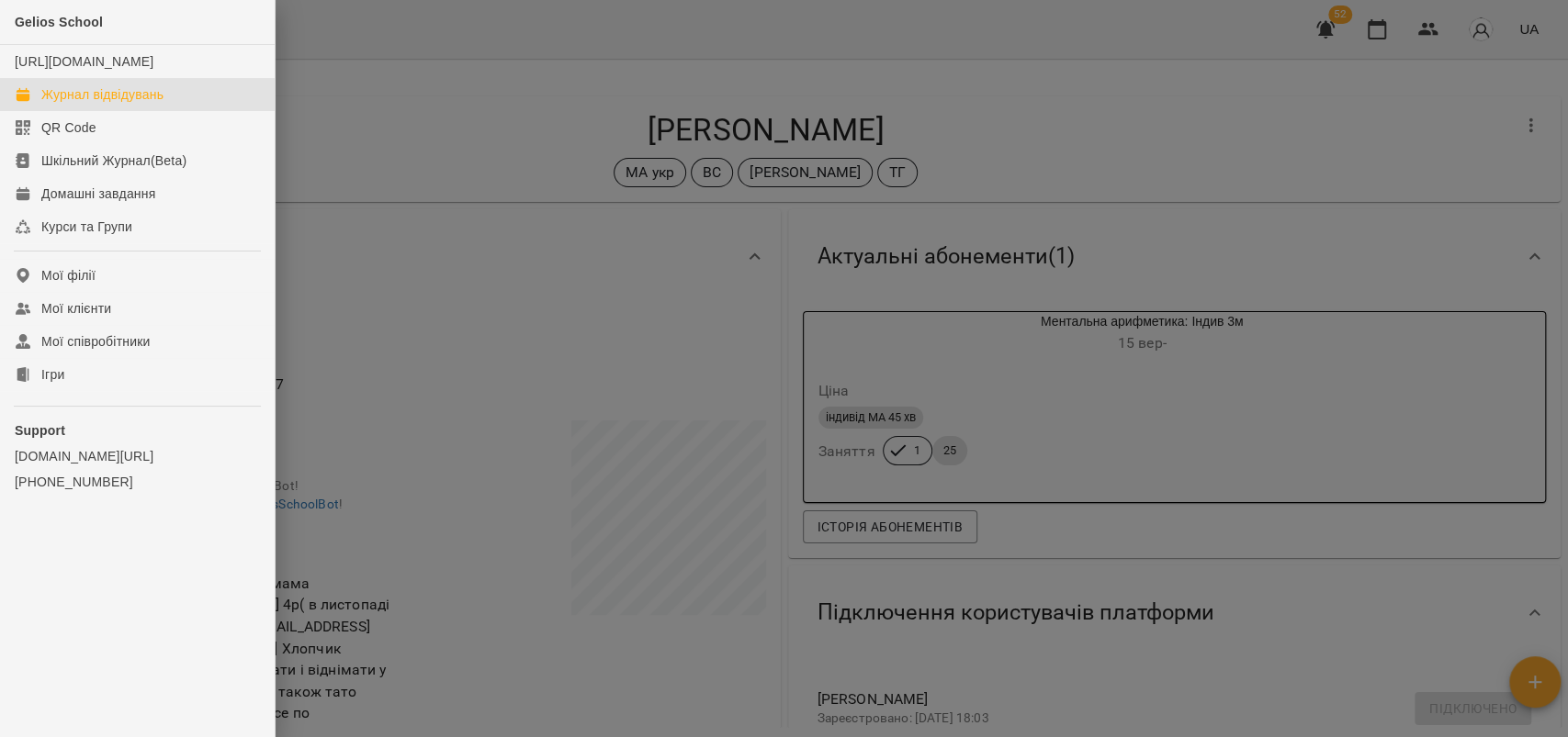
click at [111, 104] on div "Журнал відвідувань" at bounding box center [102, 94] width 122 height 18
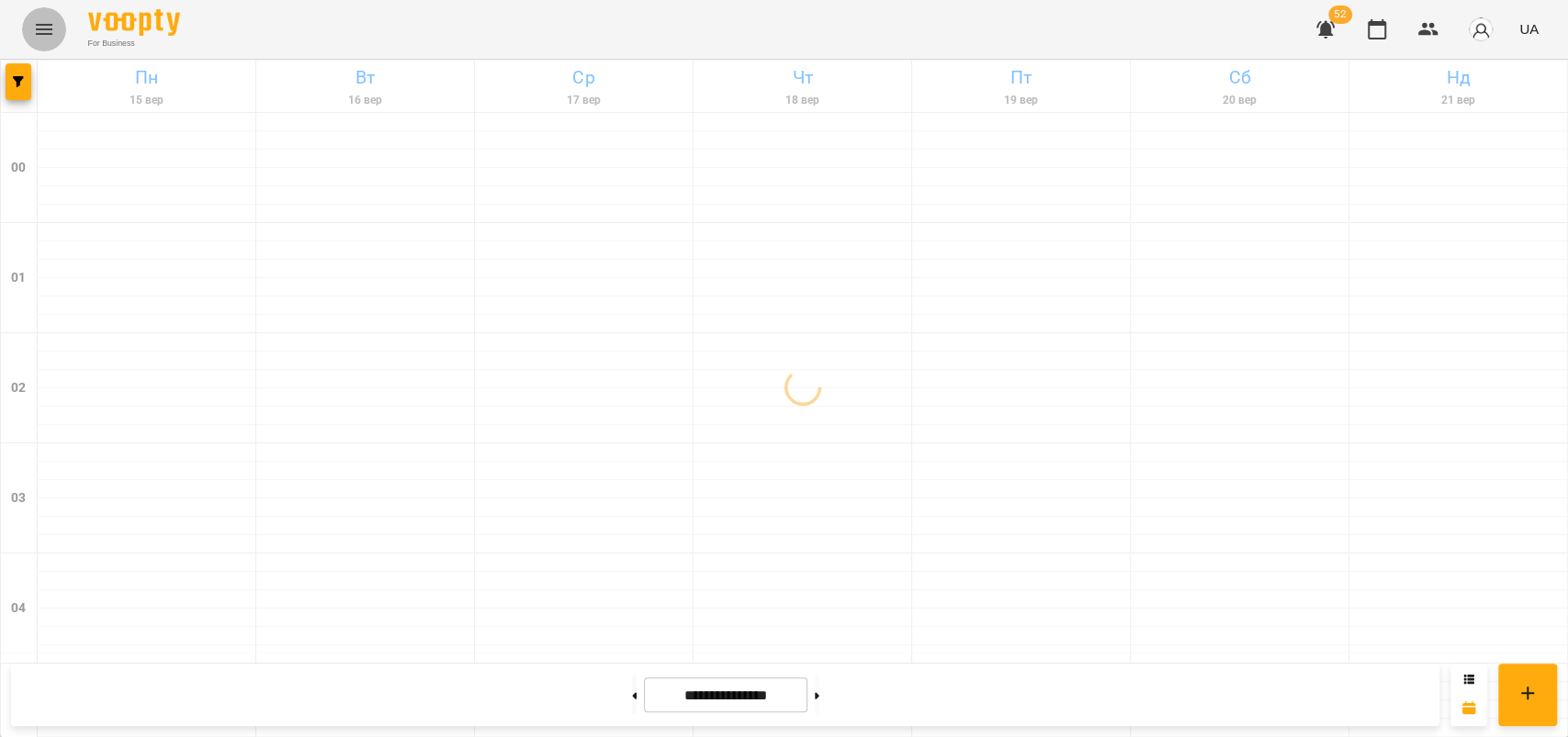
click at [44, 26] on icon "Menu" at bounding box center [43, 29] width 22 height 22
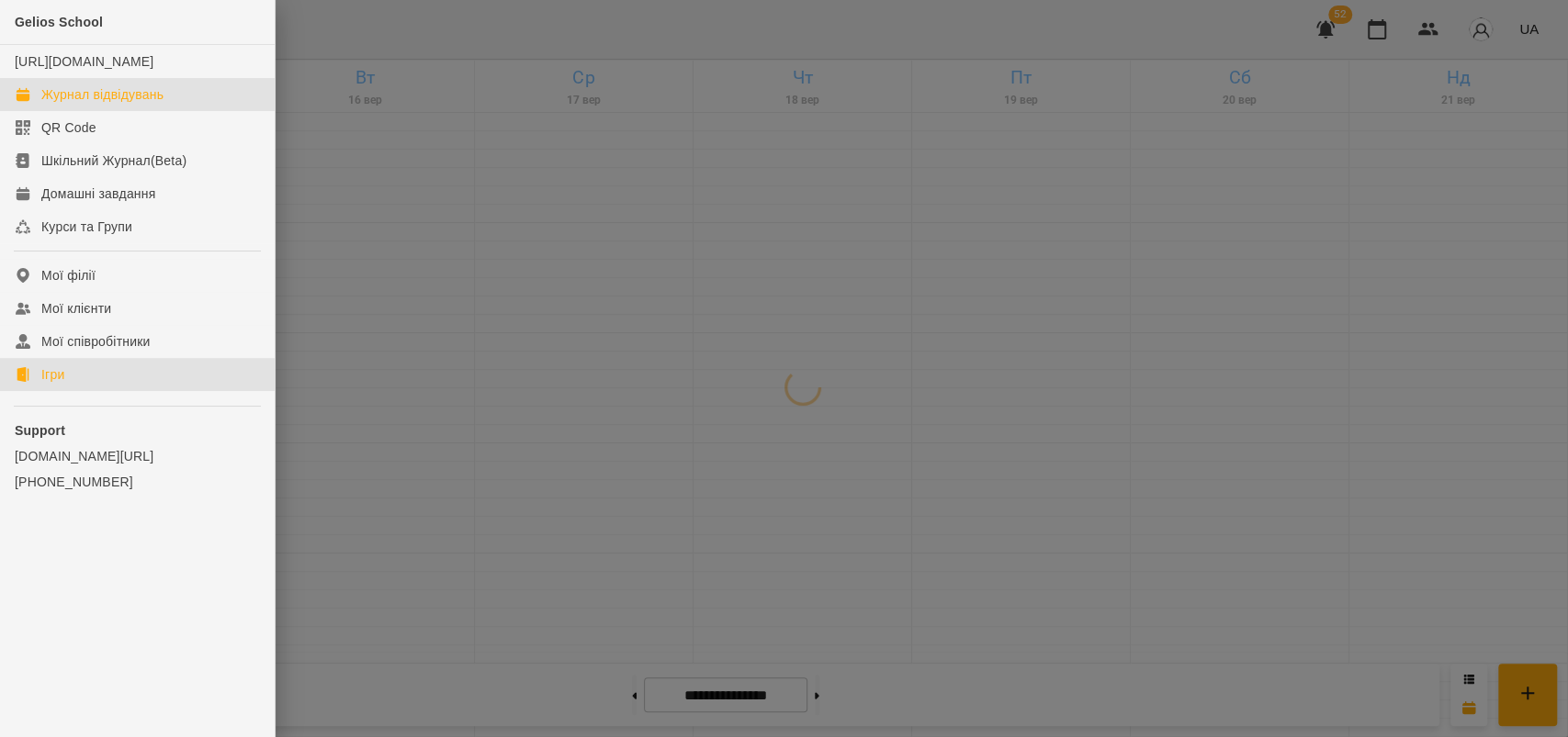
click at [64, 382] on div "Ігри" at bounding box center [53, 374] width 23 height 18
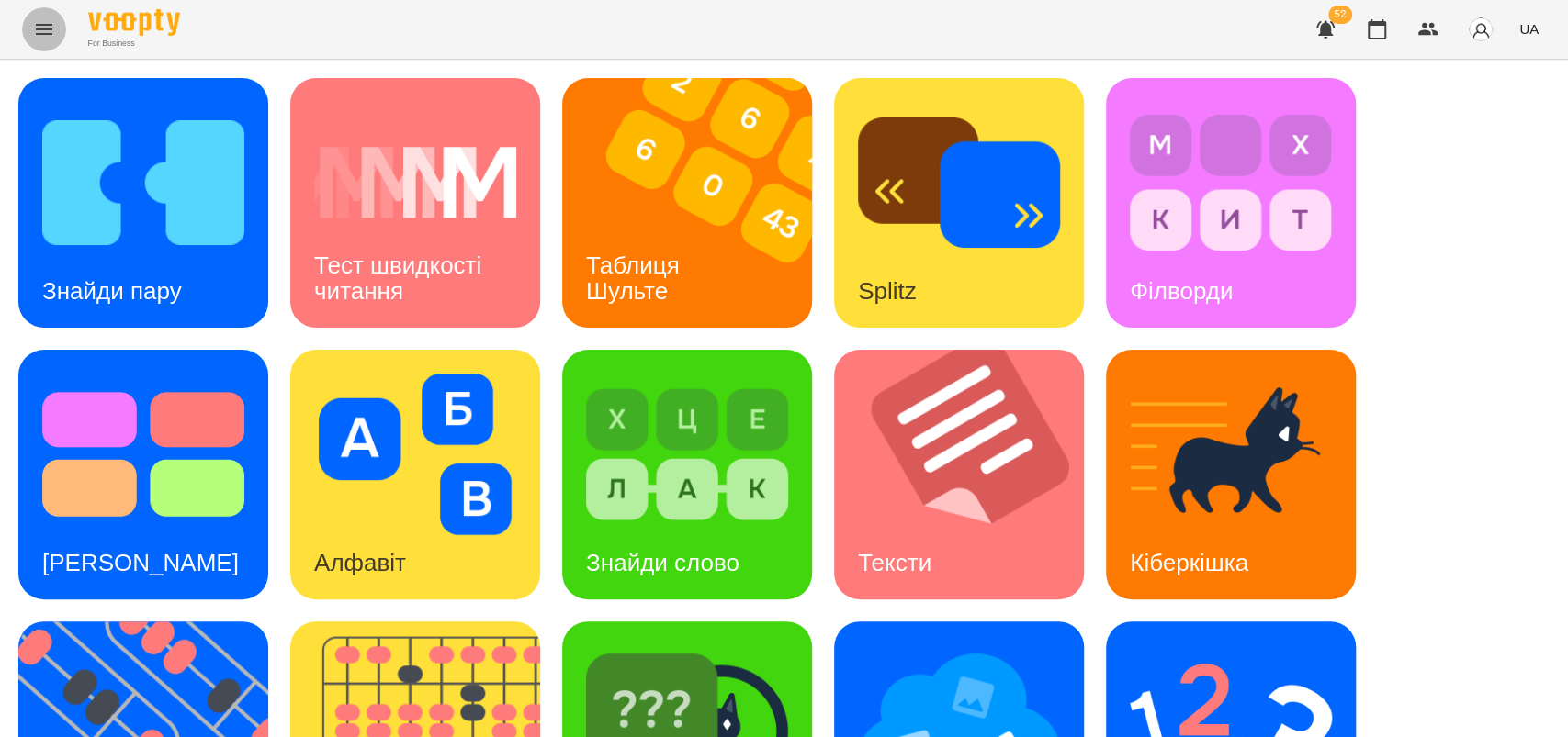
click at [43, 28] on icon "Menu" at bounding box center [43, 29] width 22 height 22
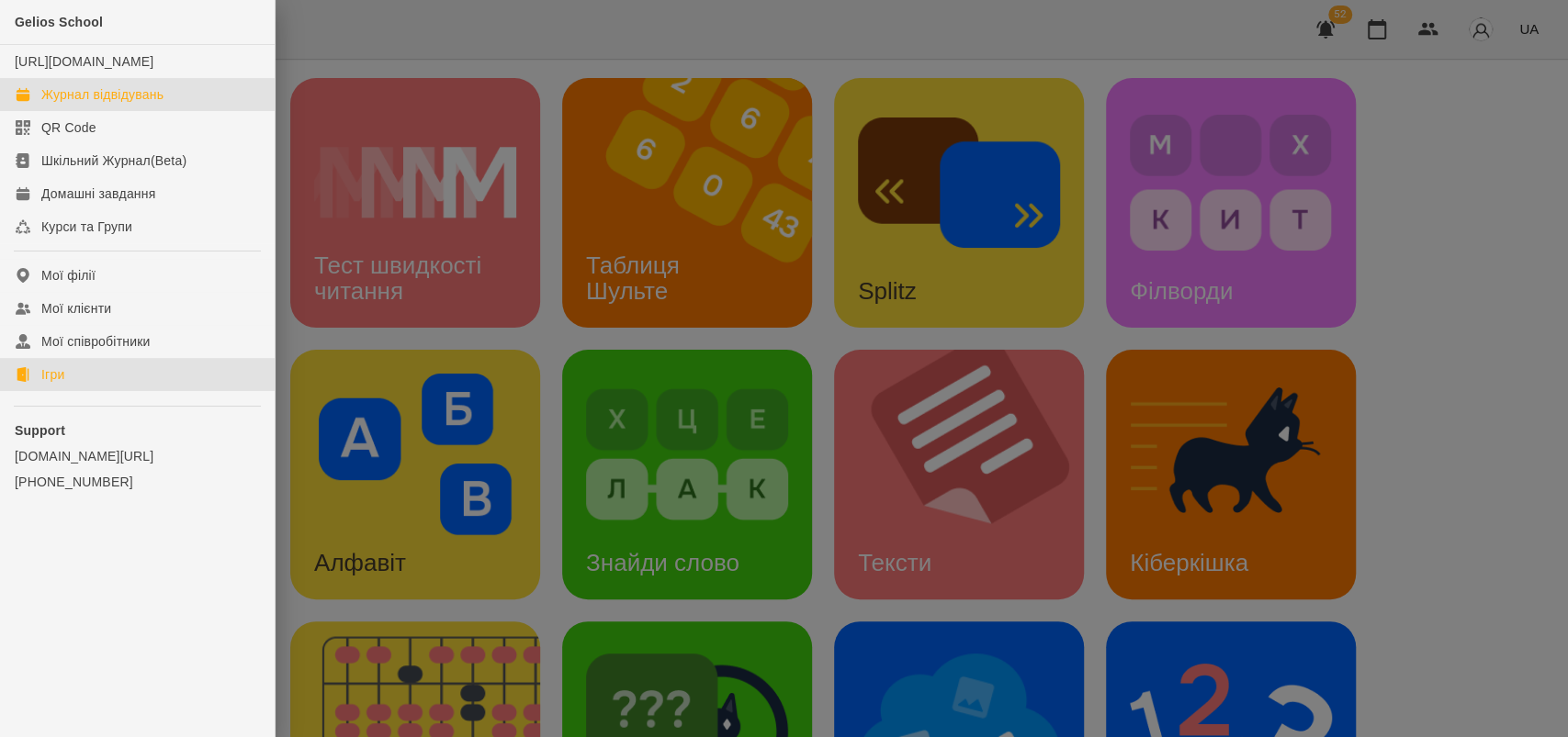
click at [136, 104] on div "Журнал відвідувань" at bounding box center [102, 94] width 122 height 18
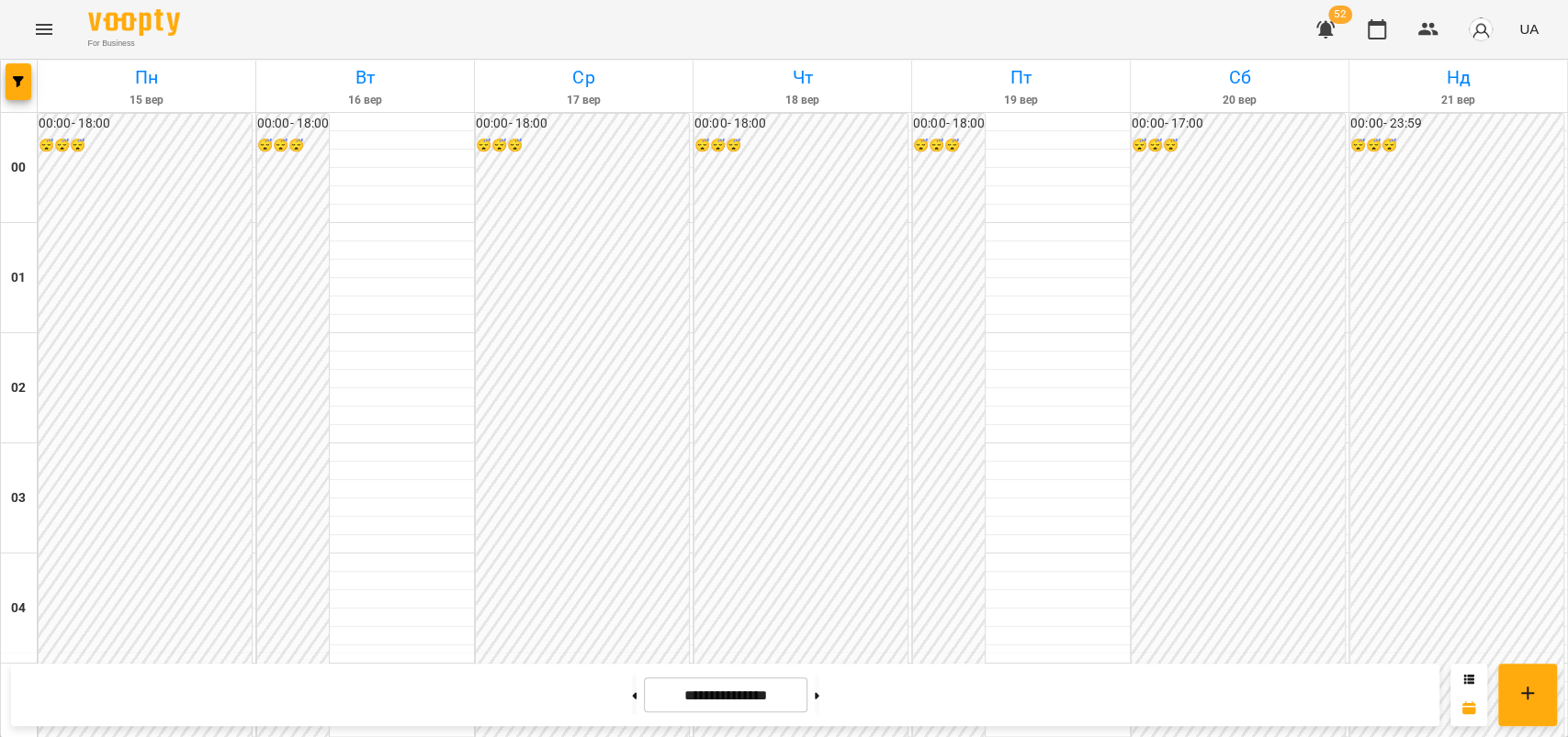
scroll to position [1903, 0]
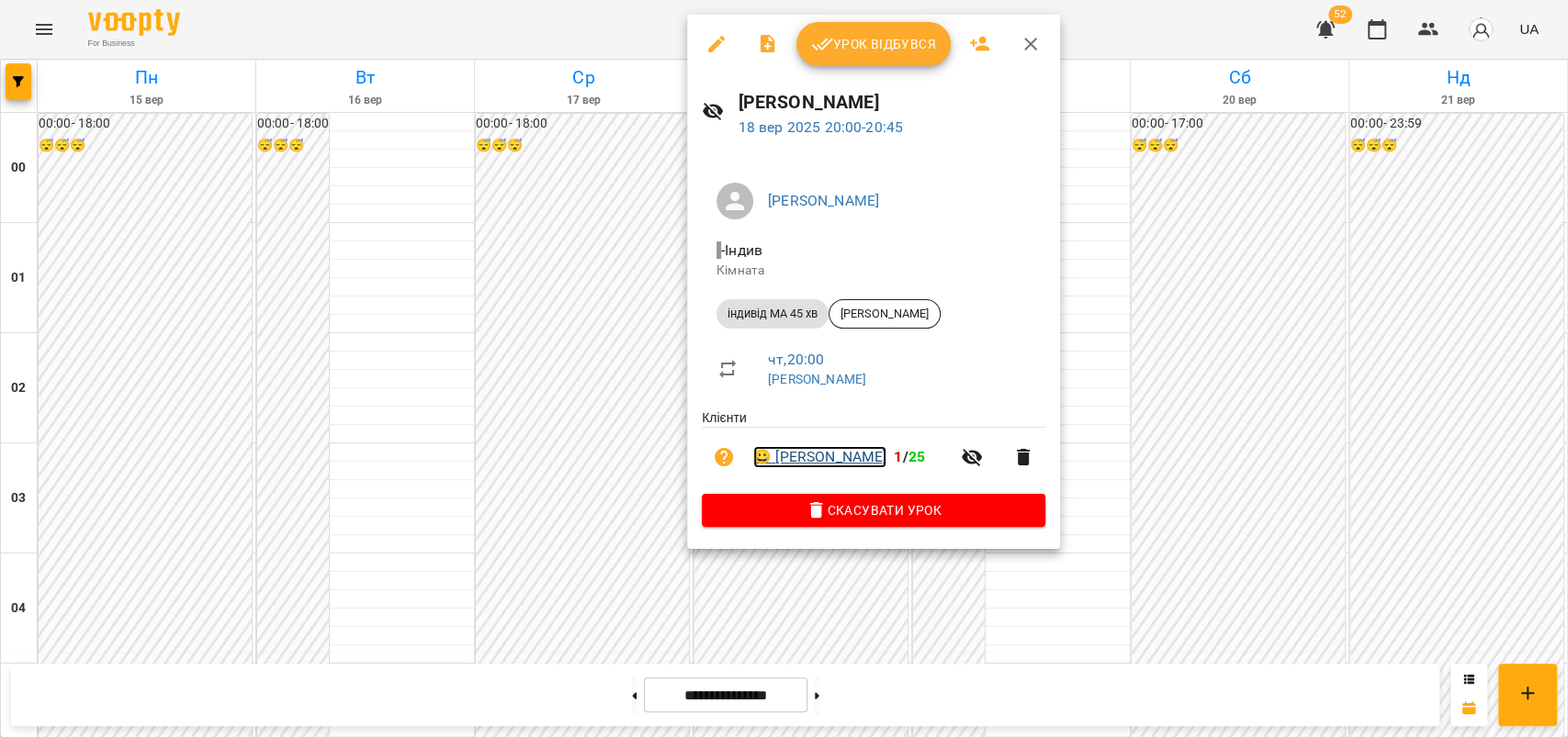
click at [787, 453] on link "😀 [PERSON_NAME]" at bounding box center [819, 456] width 134 height 22
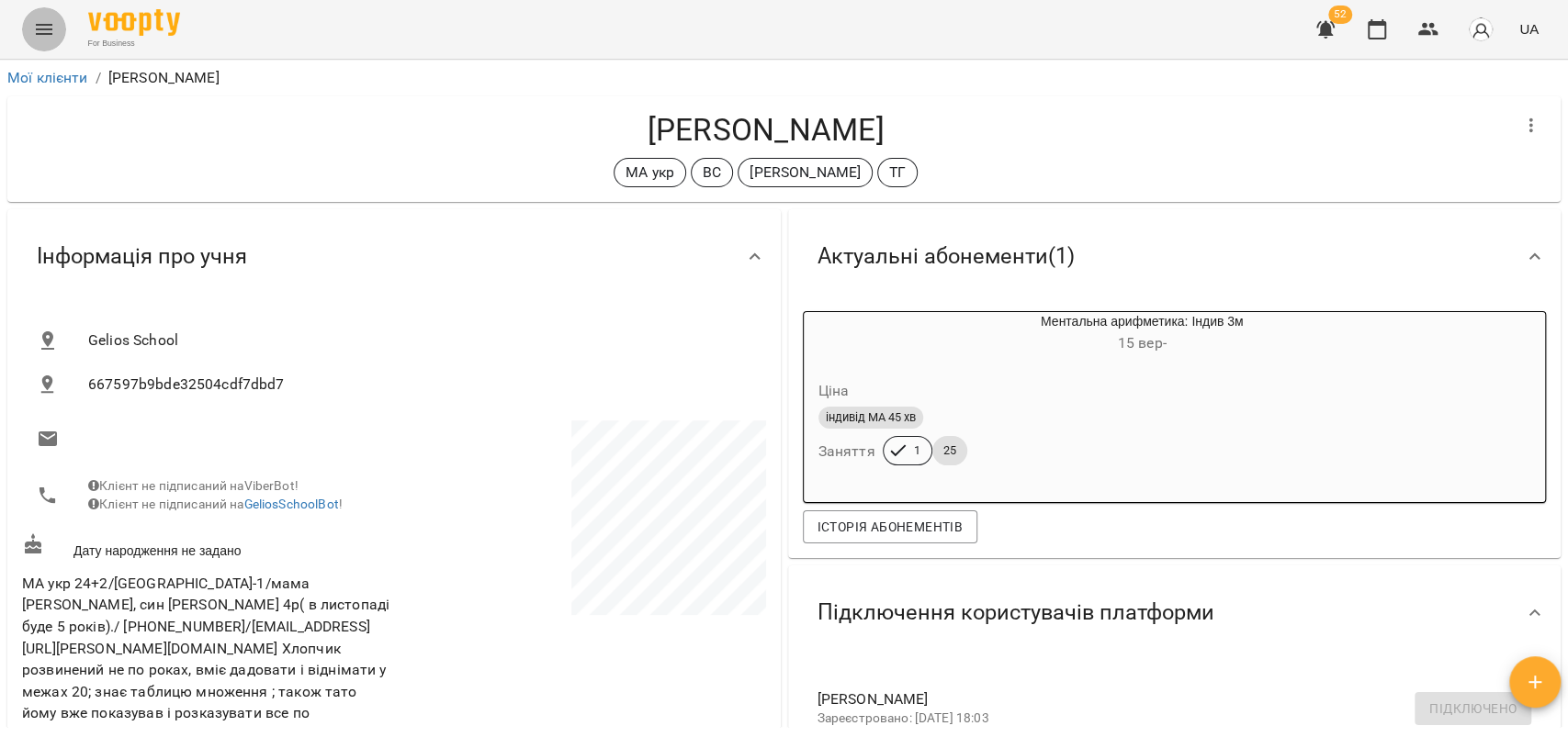
click at [39, 25] on icon "Menu" at bounding box center [43, 29] width 16 height 11
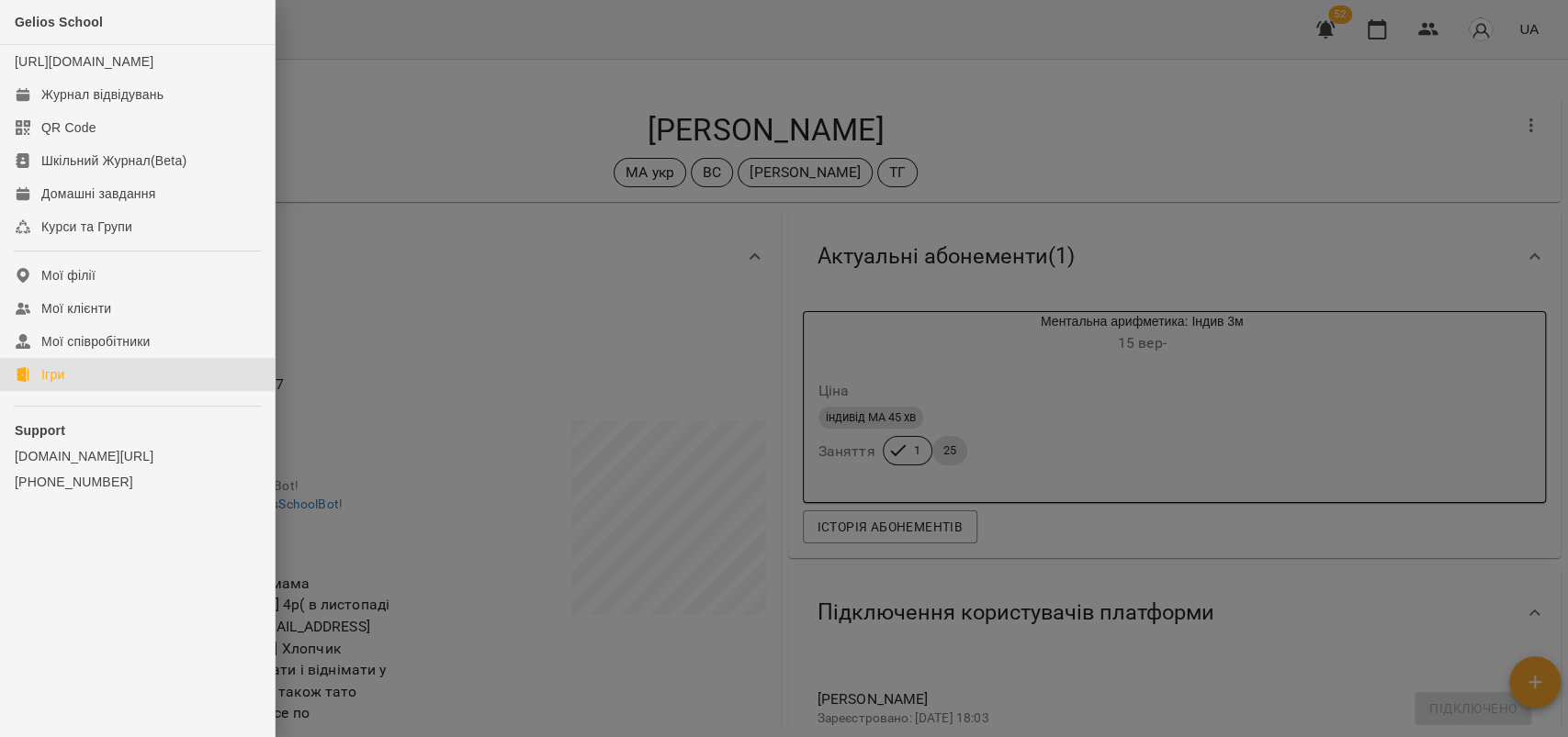
click at [60, 383] on div "Ігри" at bounding box center [53, 374] width 23 height 18
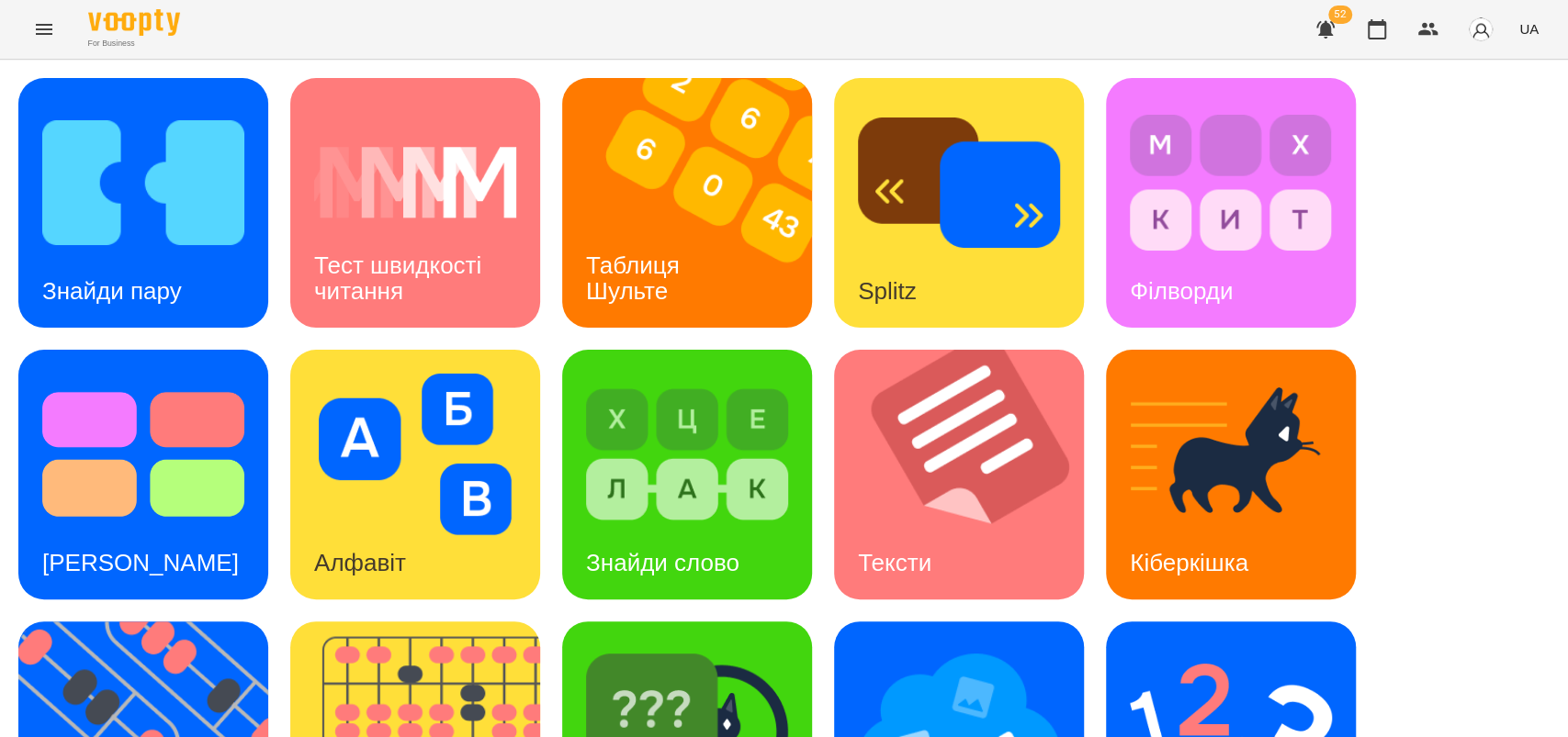
scroll to position [272, 0]
click at [125, 622] on img at bounding box center [155, 747] width 273 height 250
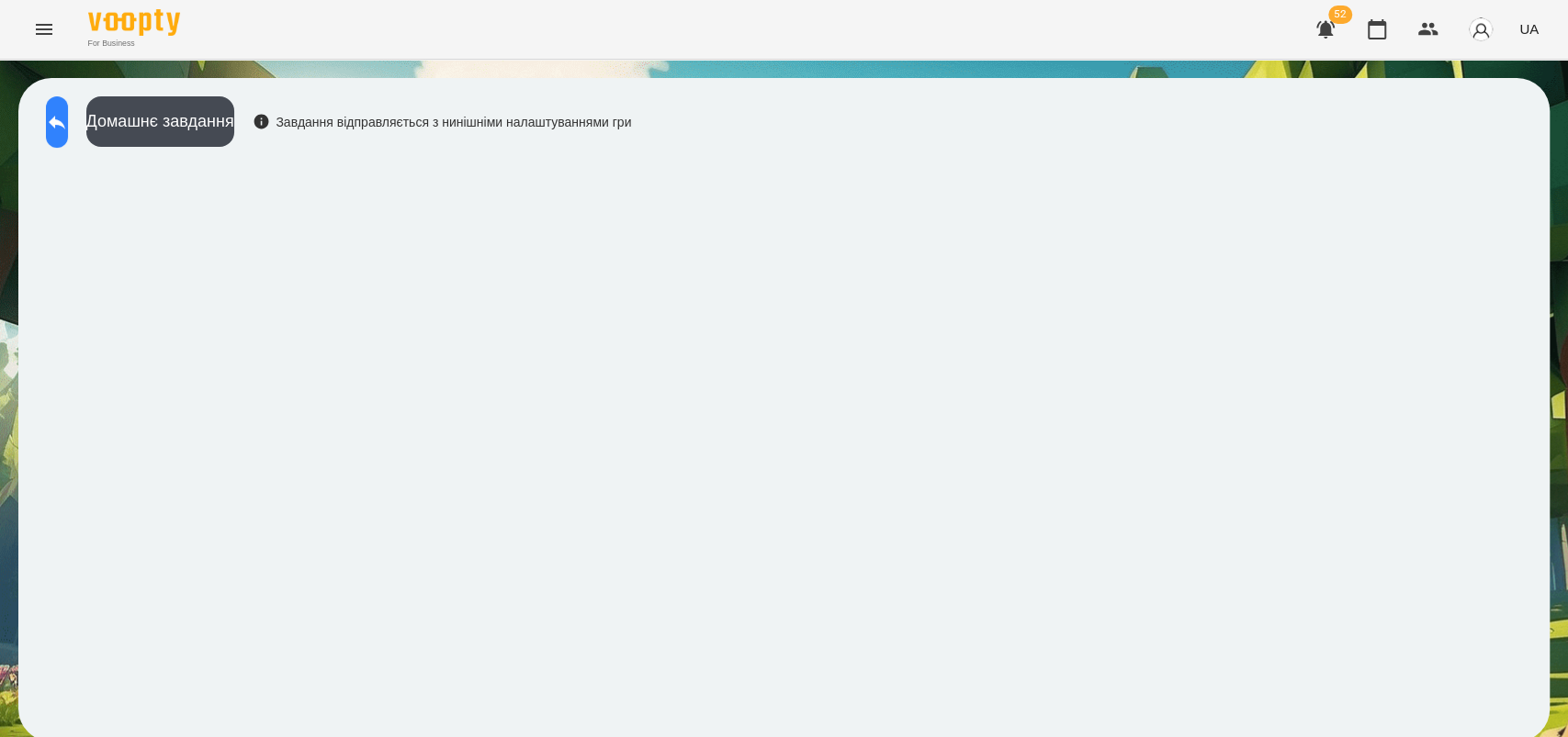
click at [68, 117] on button at bounding box center [57, 122] width 22 height 52
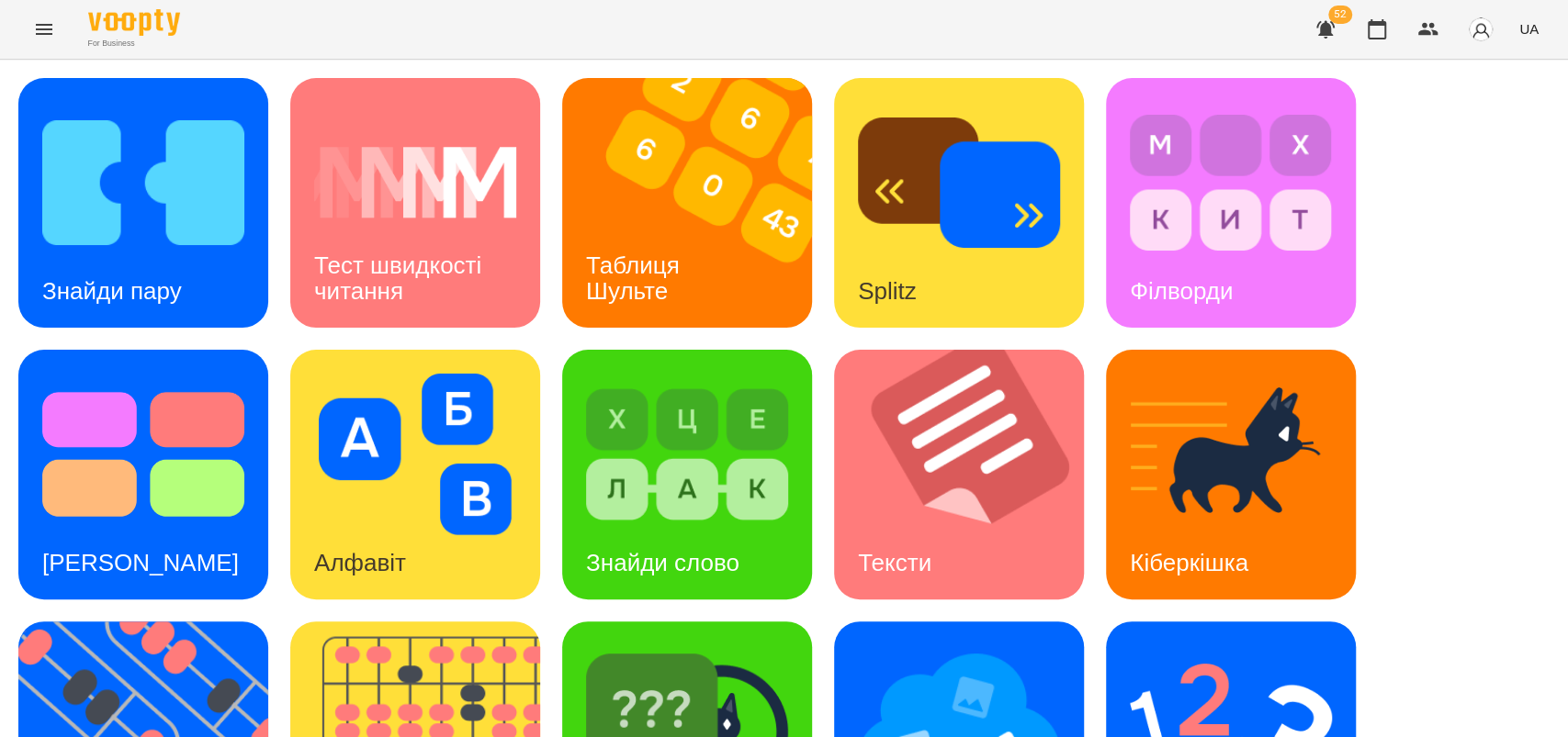
scroll to position [200, 0]
click at [196, 622] on img at bounding box center [155, 747] width 273 height 250
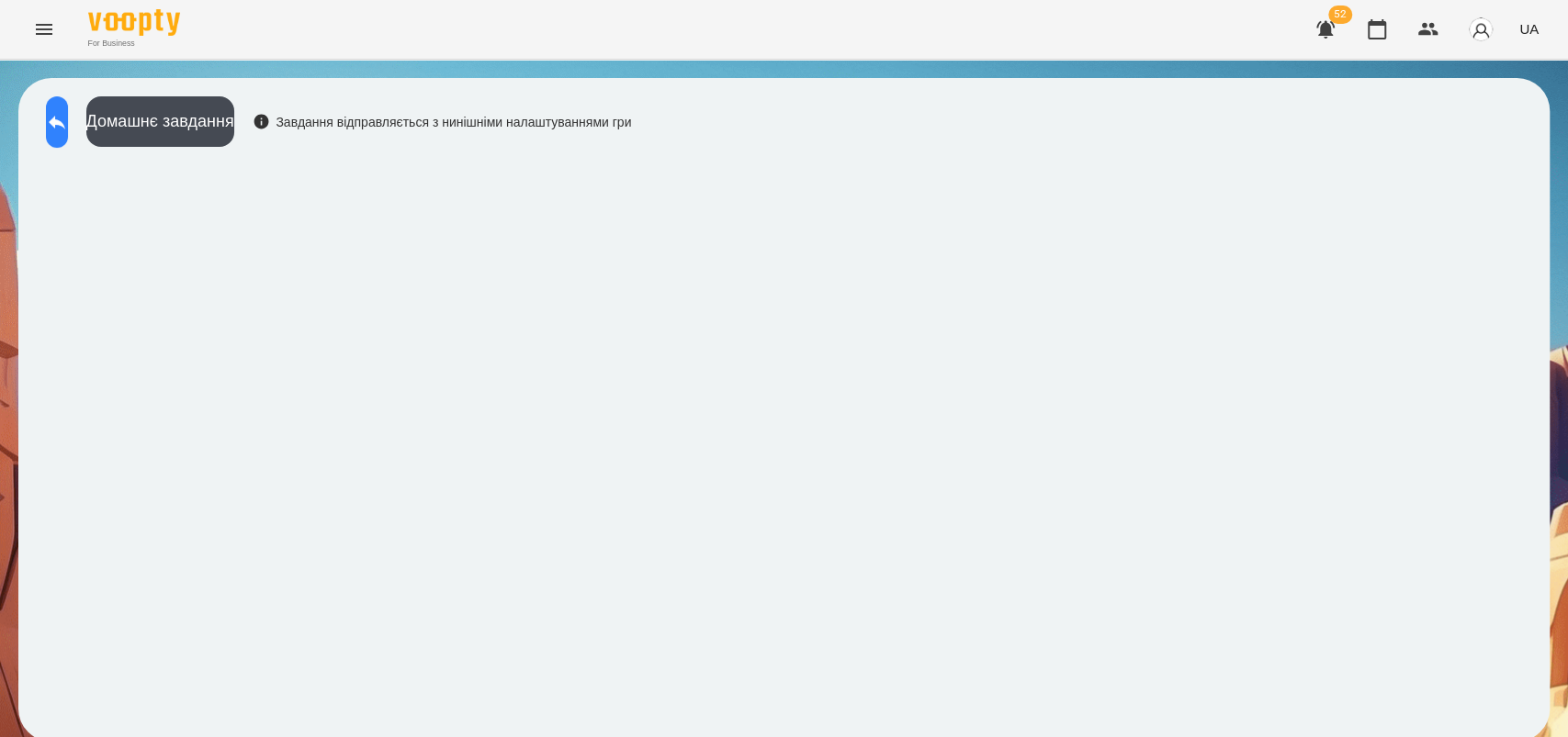
click at [68, 134] on button at bounding box center [57, 122] width 22 height 52
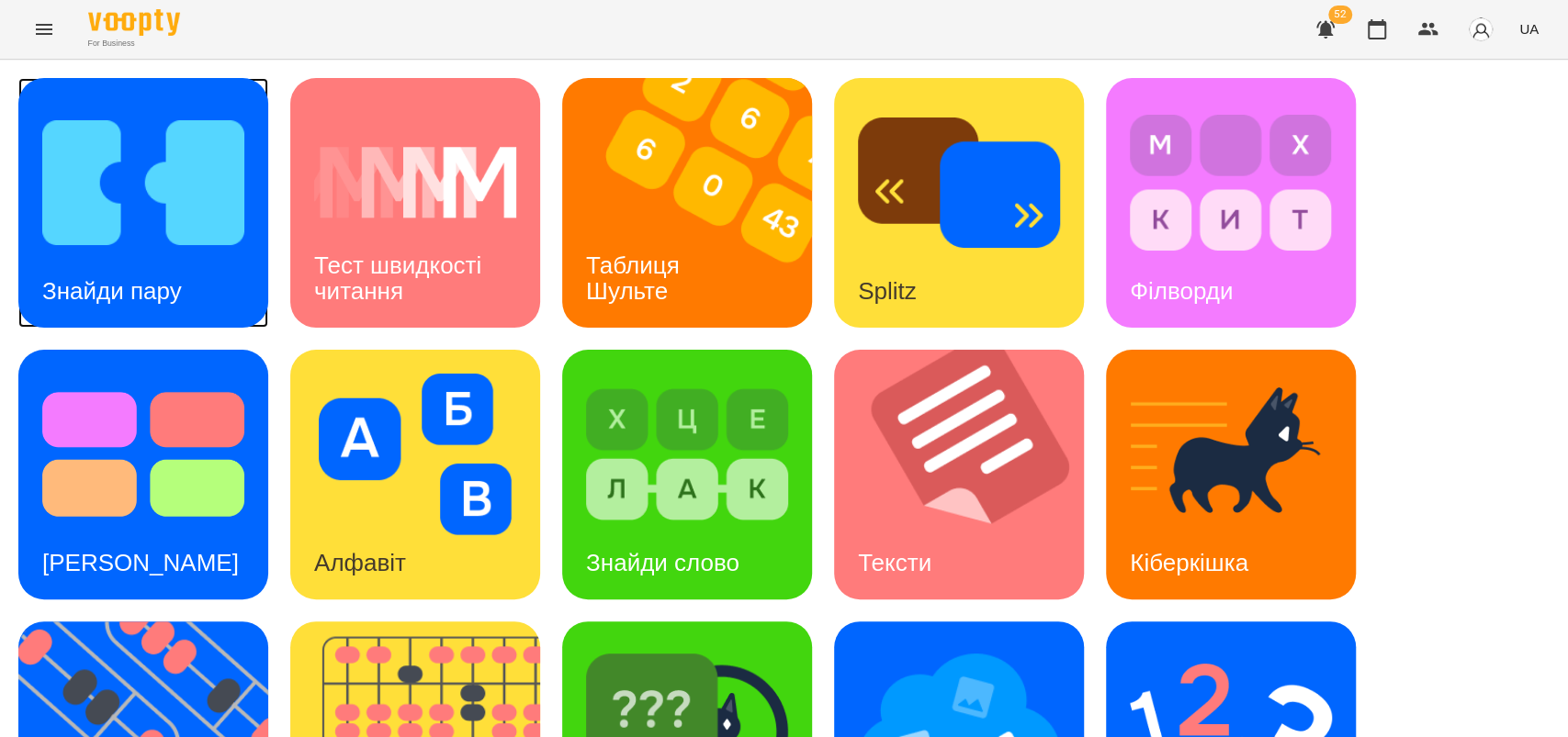
click at [160, 278] on h3 "Знайди пару" at bounding box center [112, 291] width 139 height 28
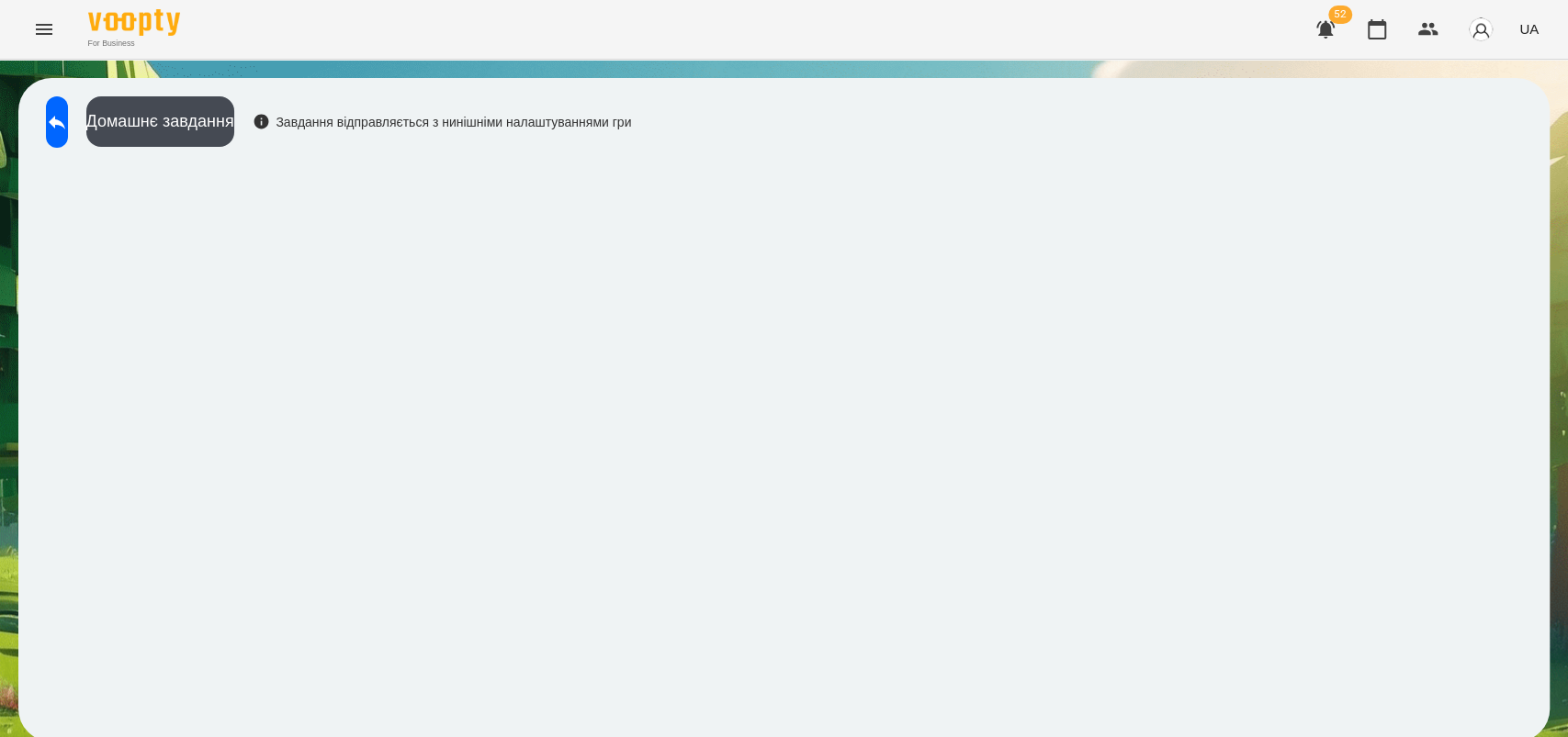
scroll to position [1, 0]
click at [65, 122] on icon at bounding box center [57, 122] width 16 height 13
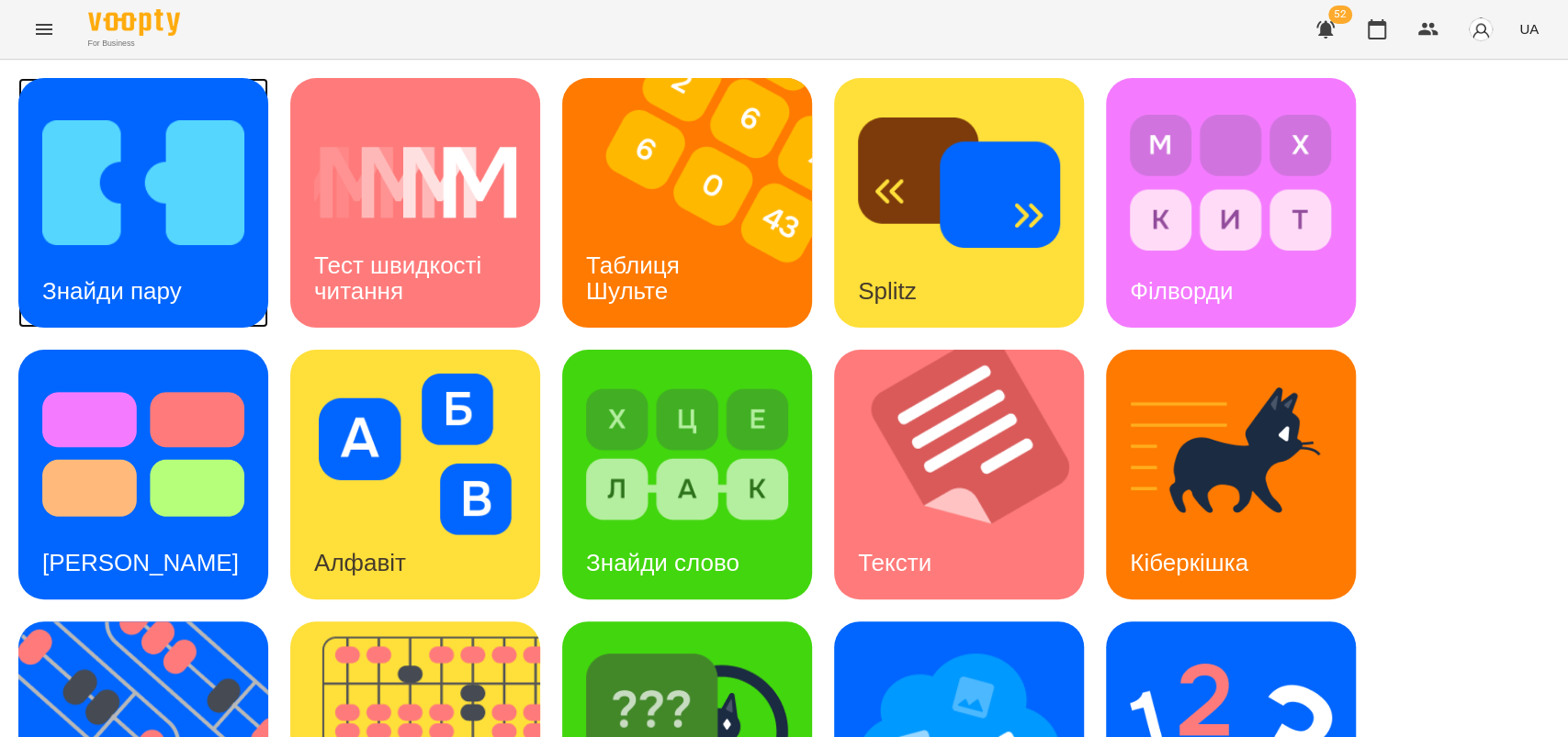
click at [169, 280] on h3 "Знайди пару" at bounding box center [112, 291] width 139 height 28
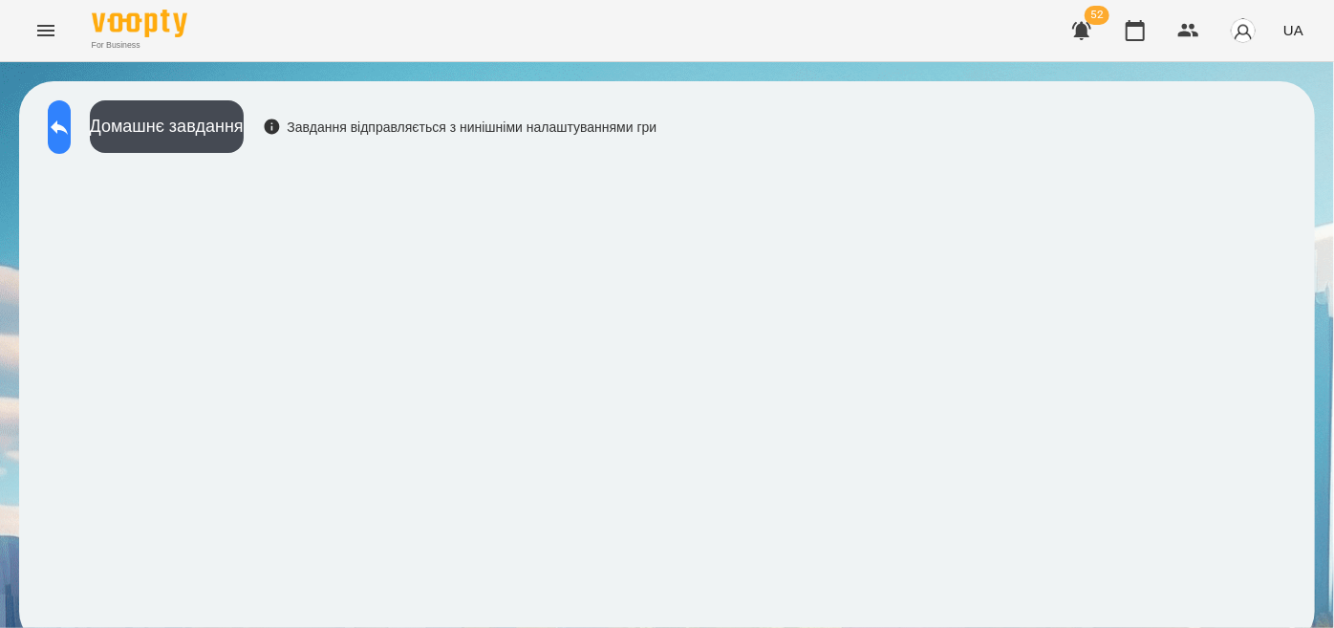
click at [68, 127] on icon at bounding box center [59, 127] width 17 height 14
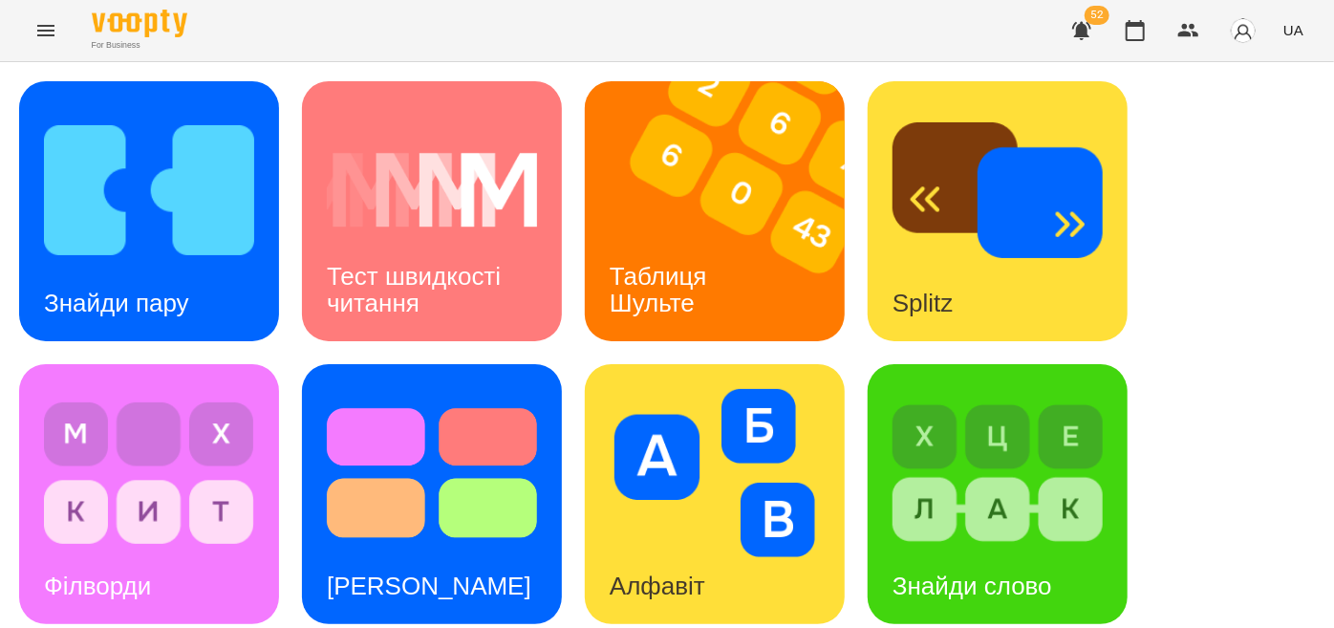
scroll to position [639, 0]
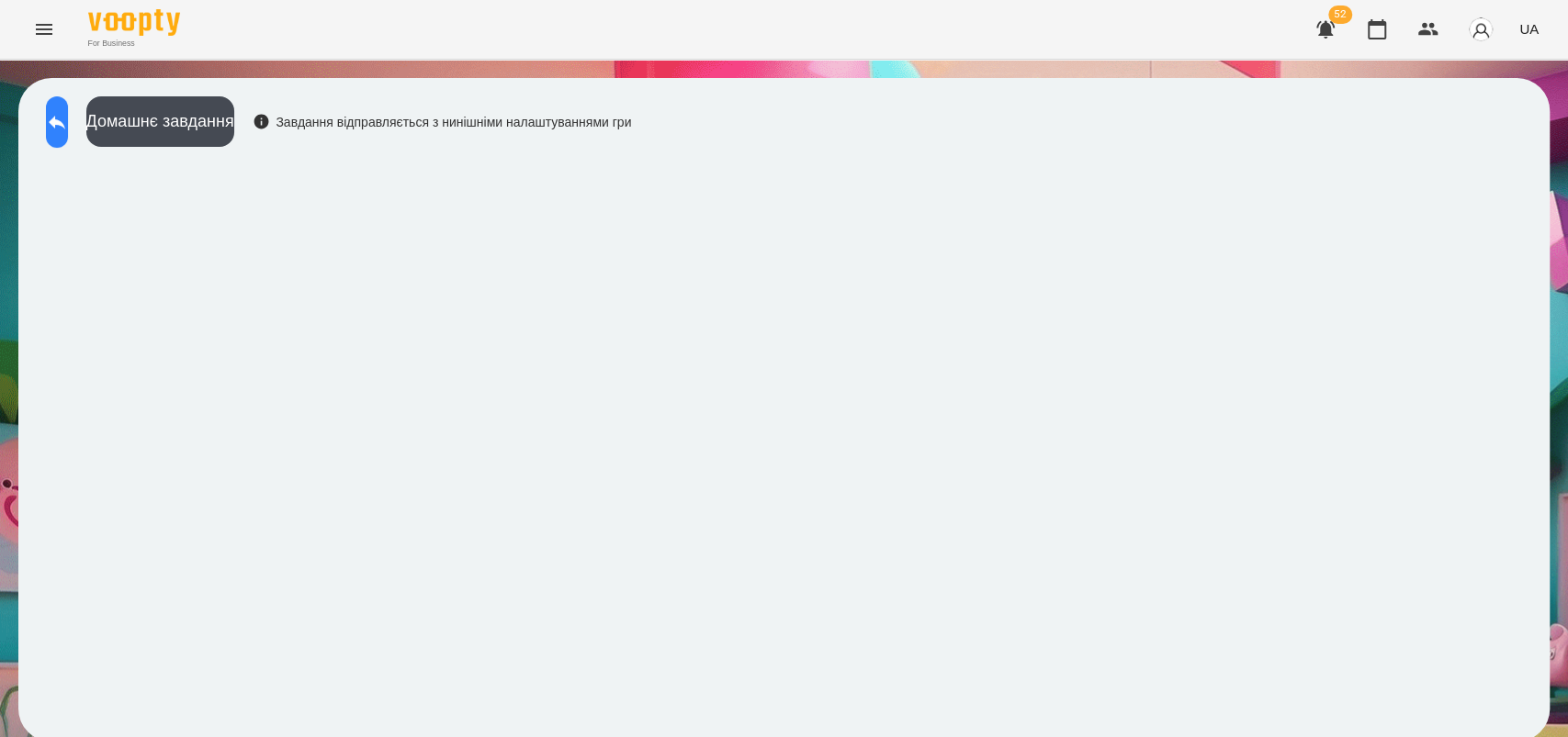
click at [65, 121] on icon at bounding box center [57, 122] width 16 height 13
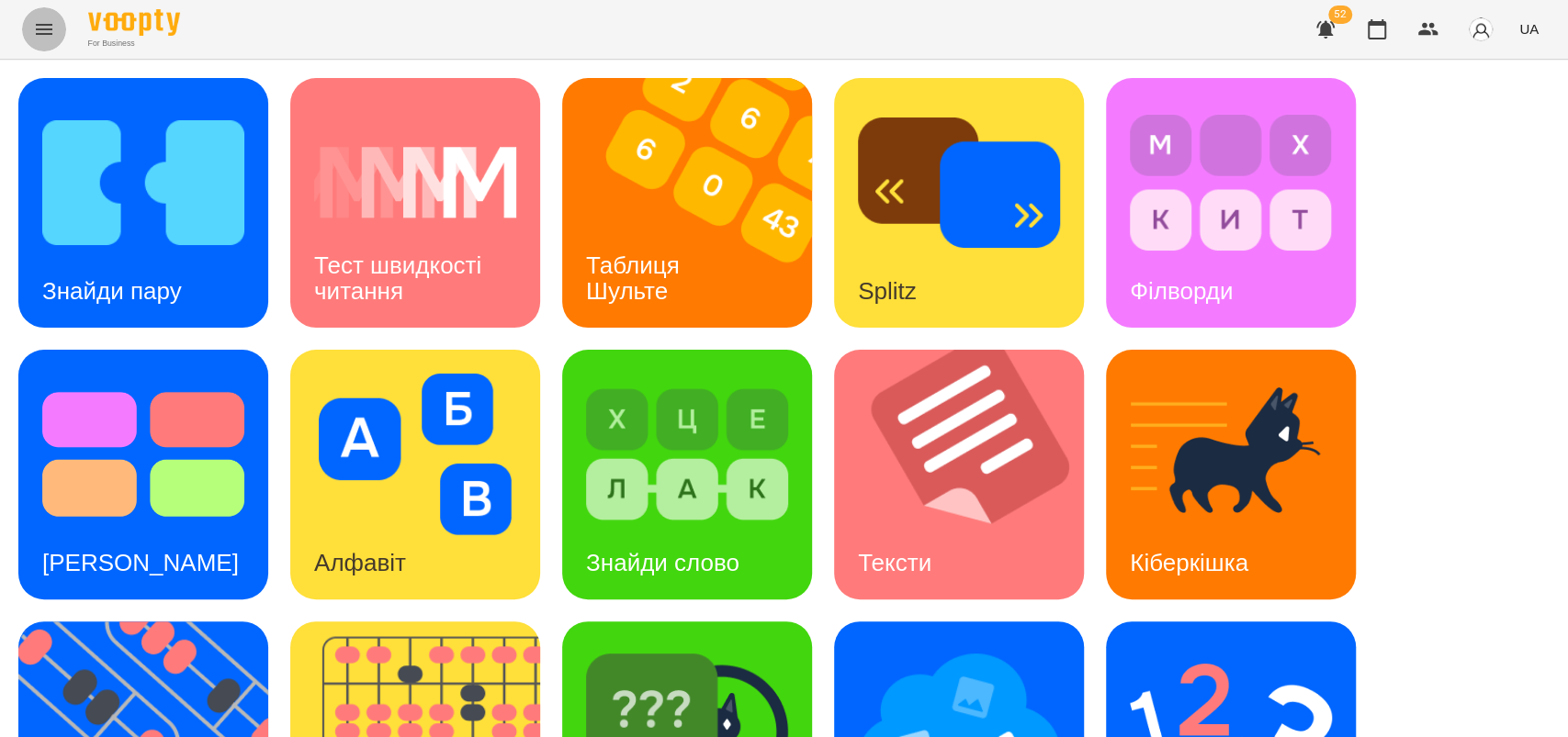
click at [52, 17] on button "Menu" at bounding box center [44, 30] width 44 height 44
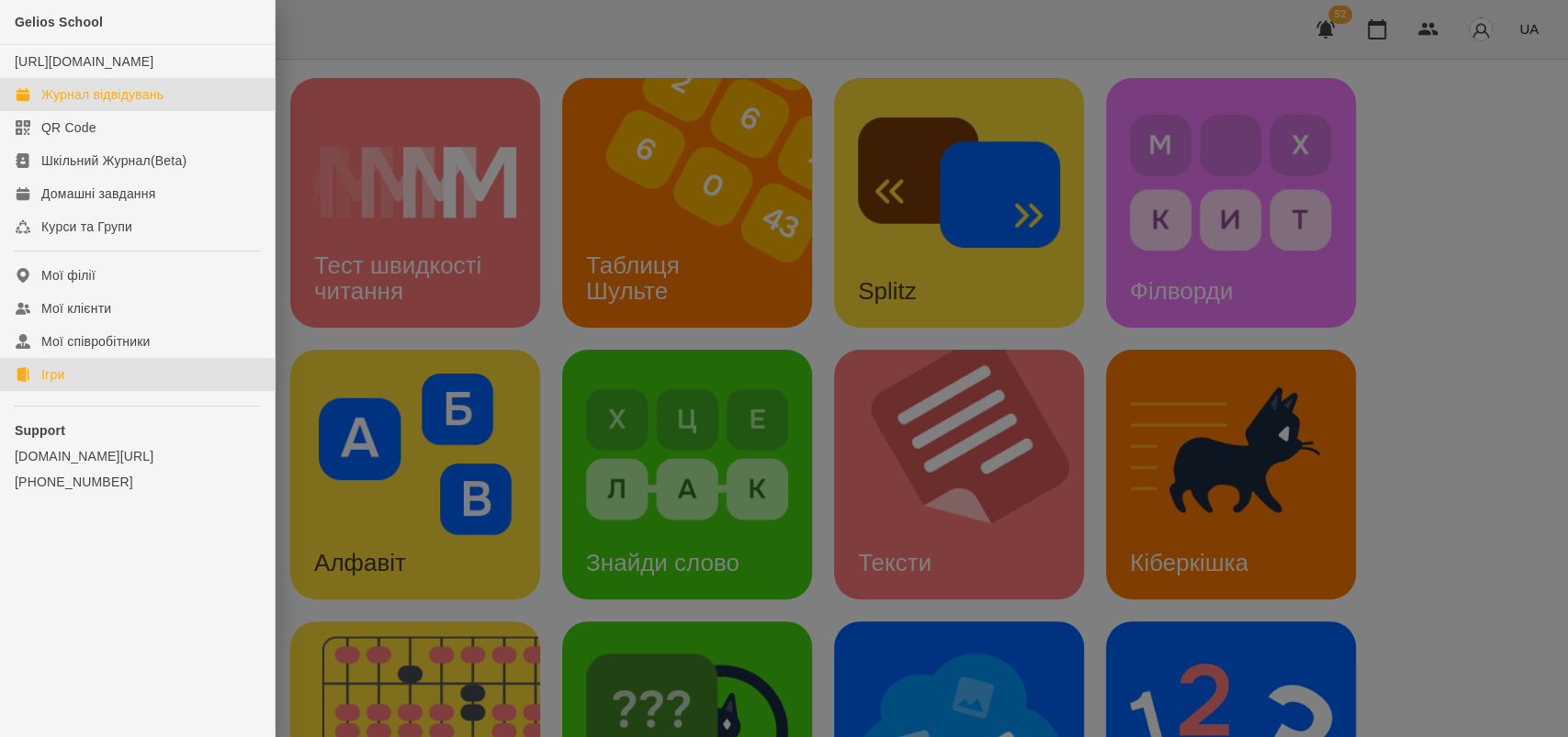
click at [89, 104] on div "Журнал відвідувань" at bounding box center [102, 94] width 122 height 18
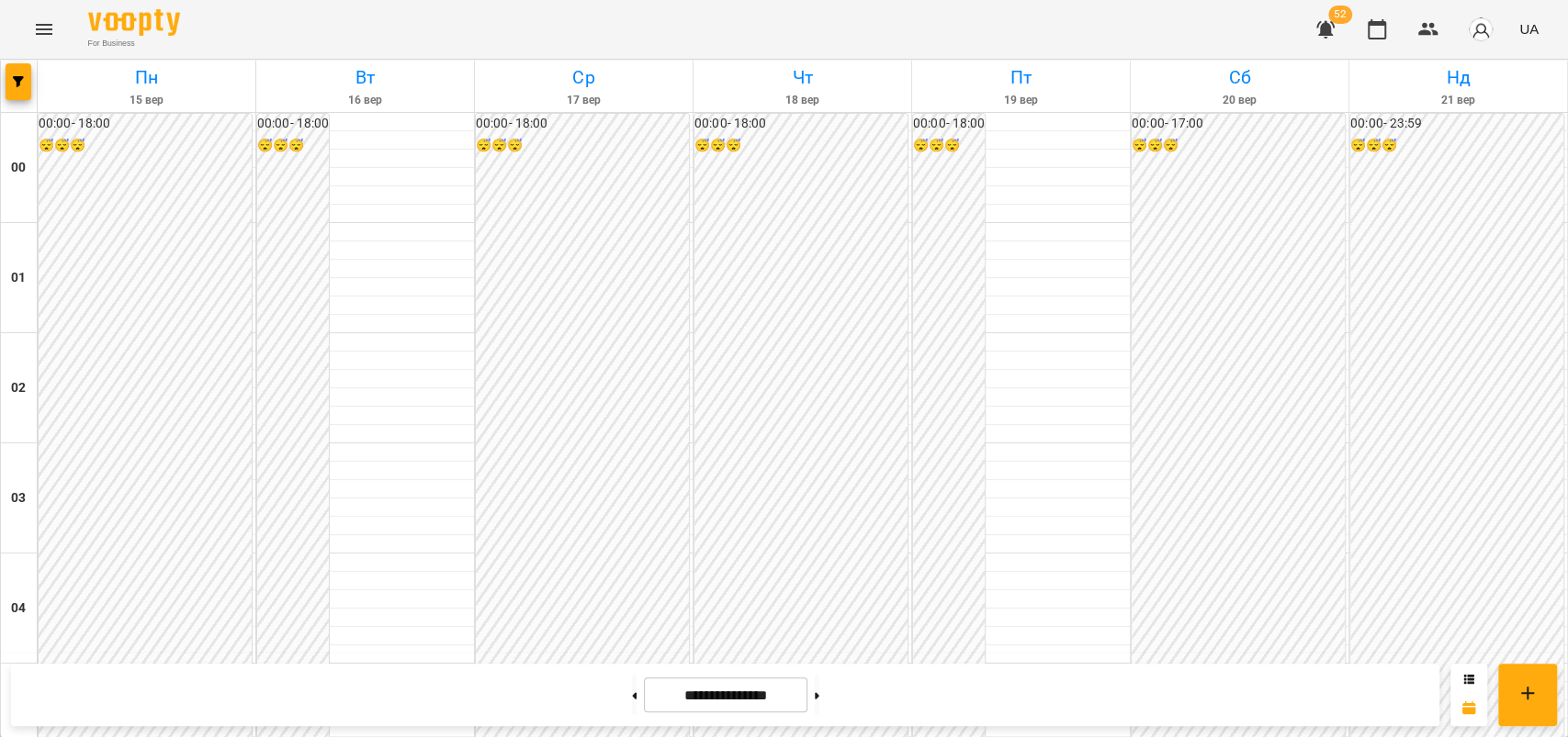
scroll to position [1865, 0]
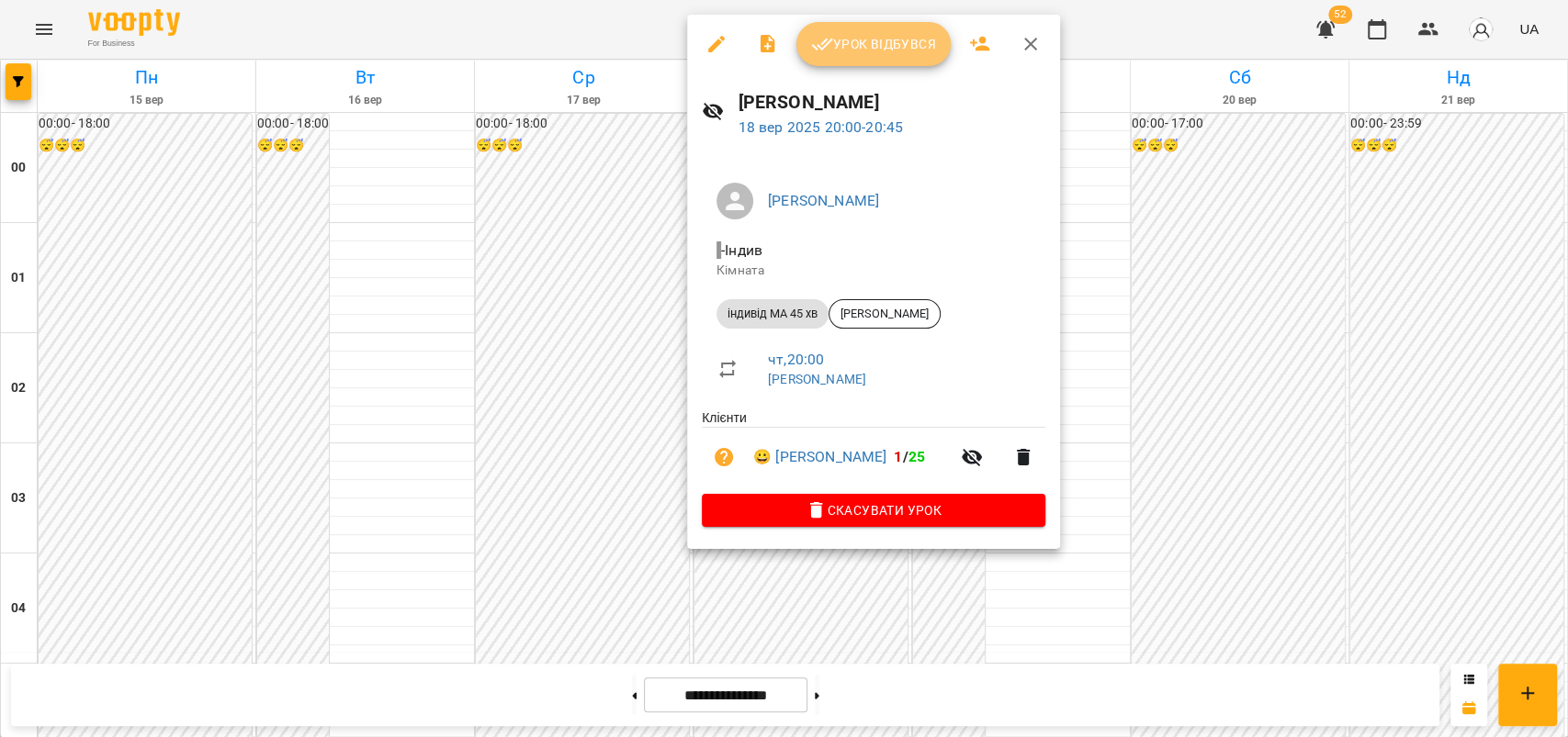
click at [866, 43] on span "Урок відбувся" at bounding box center [874, 43] width 125 height 22
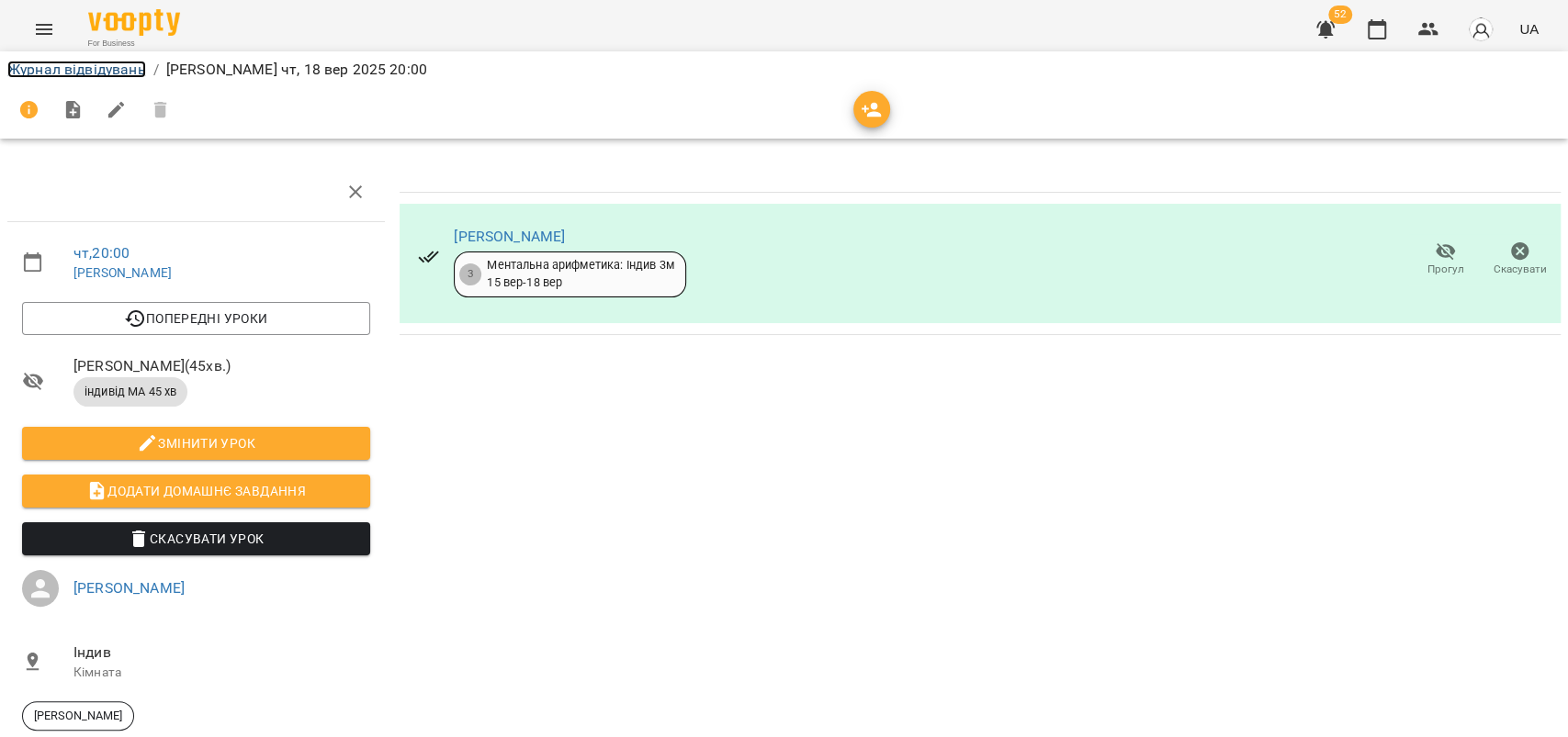
click at [106, 69] on link "Журнал відвідувань" at bounding box center [77, 69] width 138 height 17
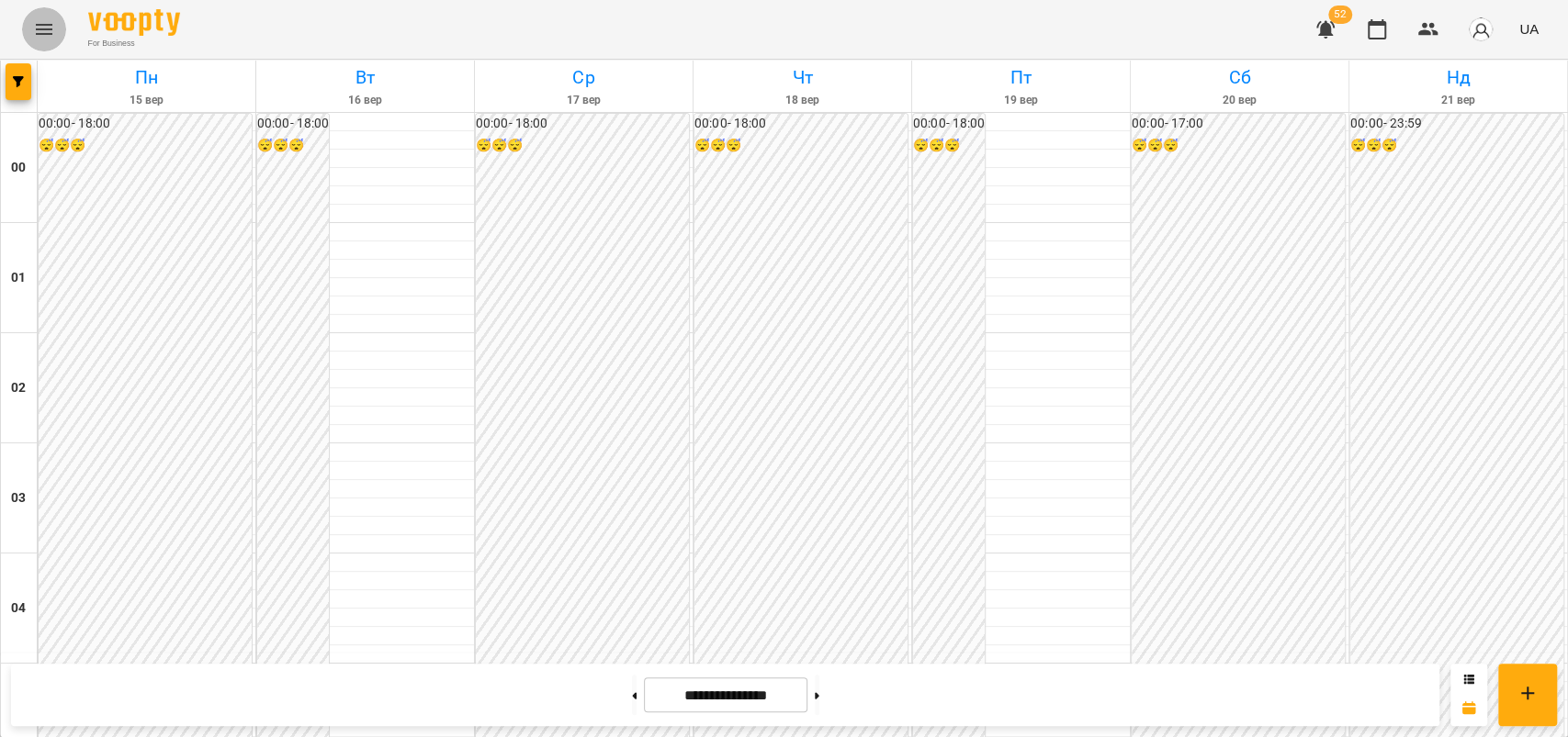
click at [43, 29] on icon "Menu" at bounding box center [43, 29] width 16 height 11
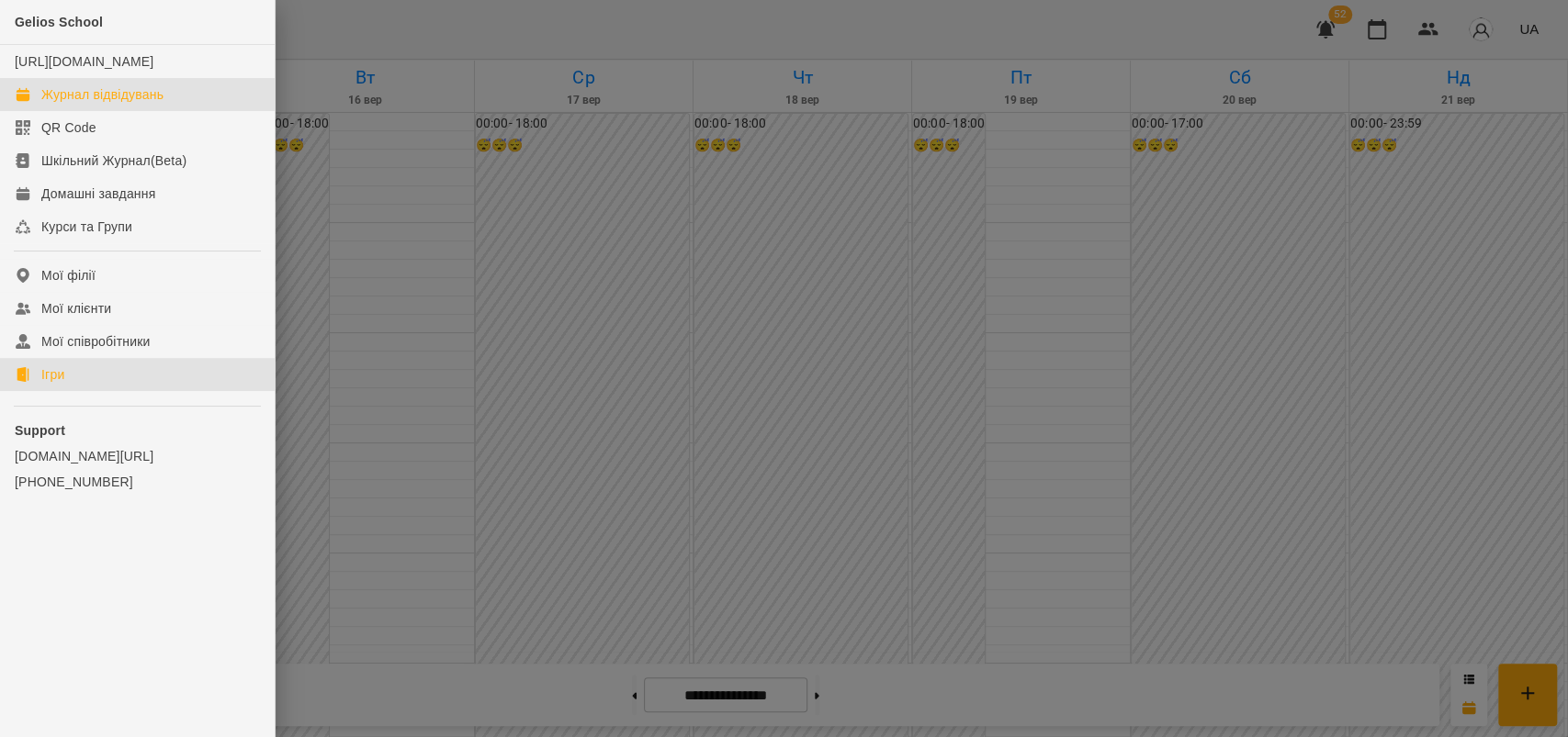
click at [96, 385] on link "Ігри" at bounding box center [137, 375] width 275 height 33
